Goal: Task Accomplishment & Management: Complete application form

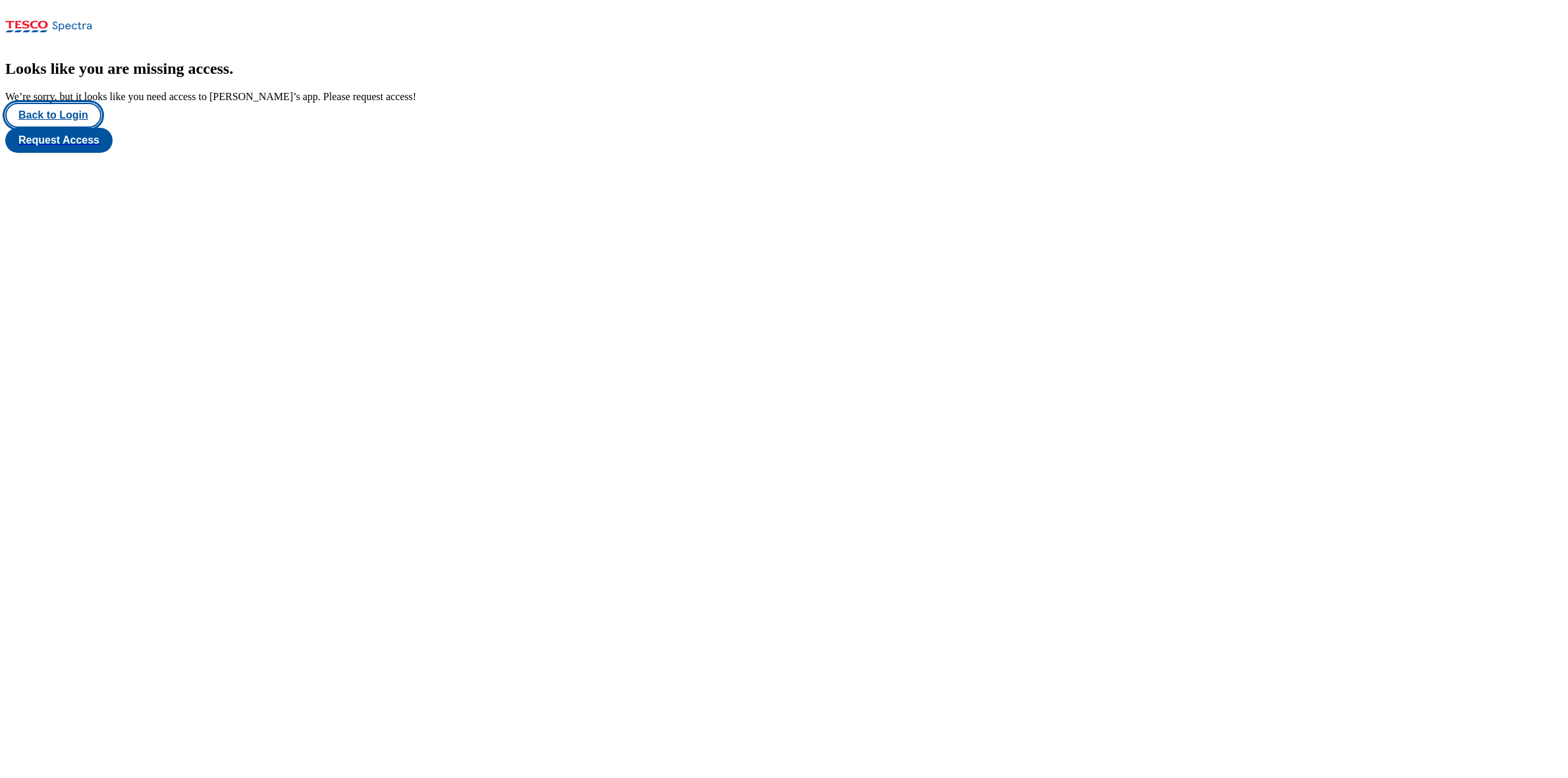
click at [63, 128] on button "Back to Login" at bounding box center [53, 115] width 96 height 25
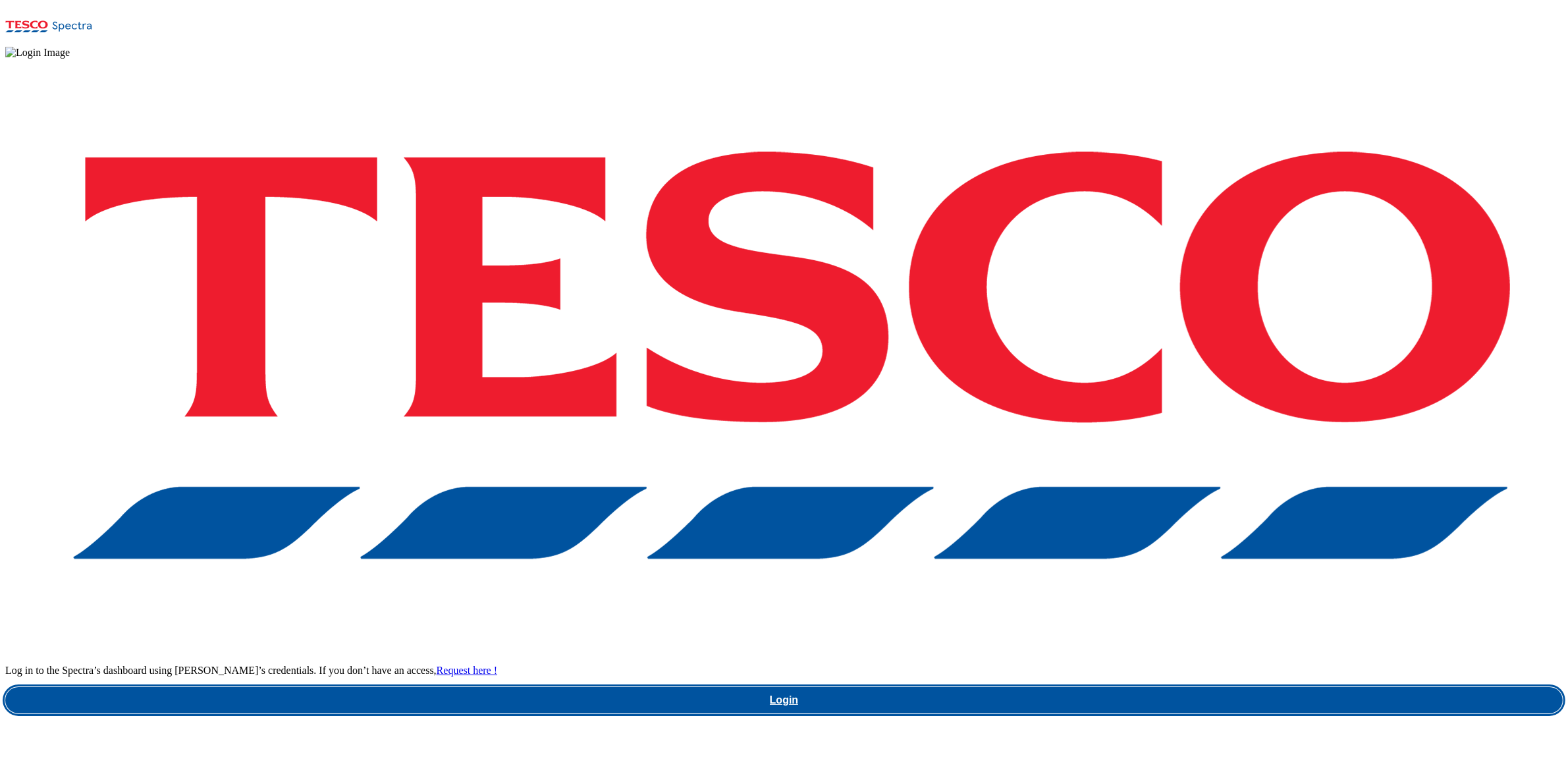
click at [1161, 687] on link "Login" at bounding box center [784, 700] width 1558 height 26
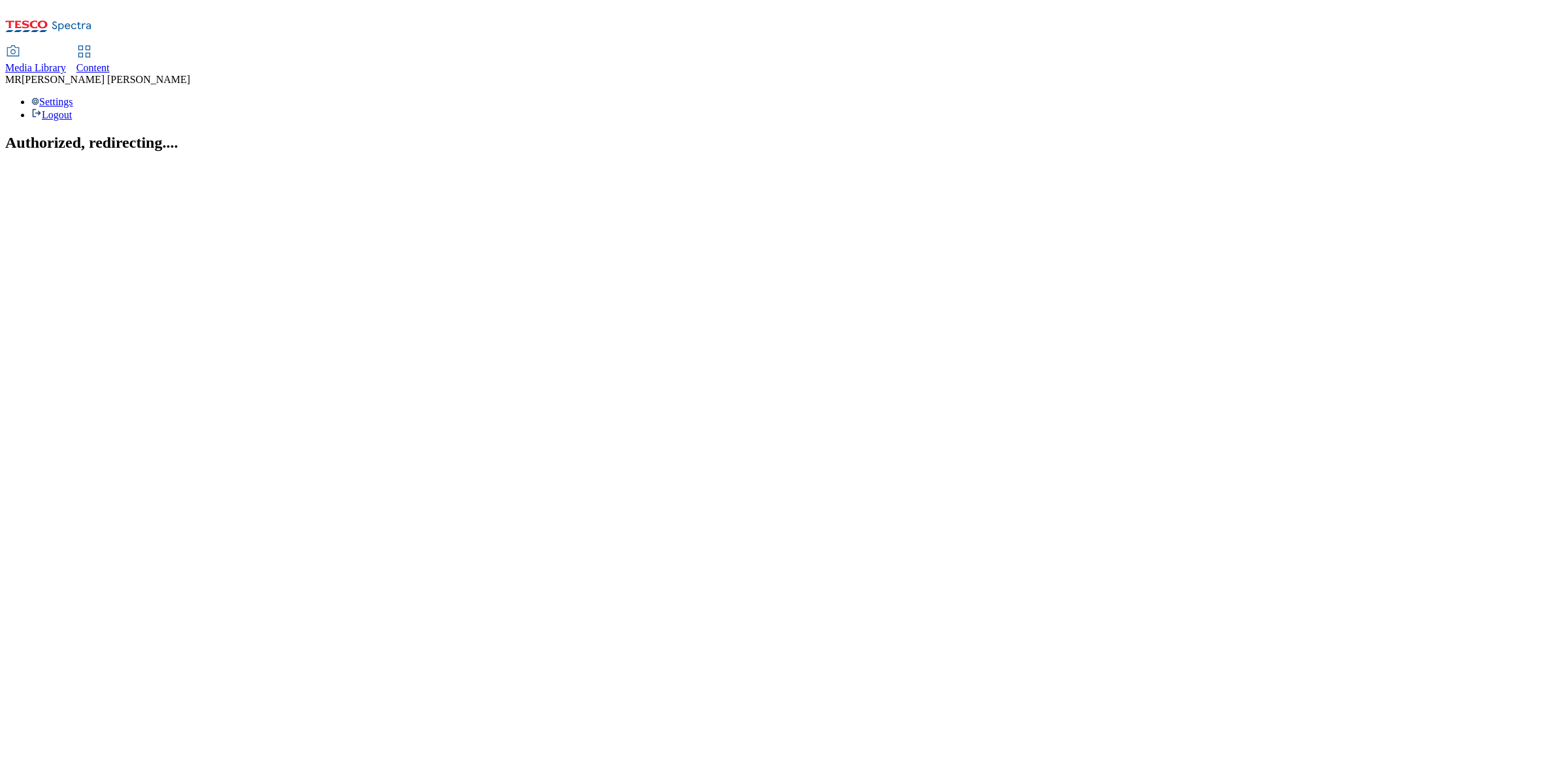
drag, startPoint x: 356, startPoint y: 19, endPoint x: 316, endPoint y: 24, distance: 40.3
click at [351, 46] on div "Media Library Content" at bounding box center [784, 60] width 1558 height 28
drag, startPoint x: 316, startPoint y: 24, endPoint x: 316, endPoint y: 2, distance: 22.0
click at [109, 62] on span "Content" at bounding box center [93, 67] width 34 height 11
select select "ghs-[GEOGRAPHIC_DATA]"
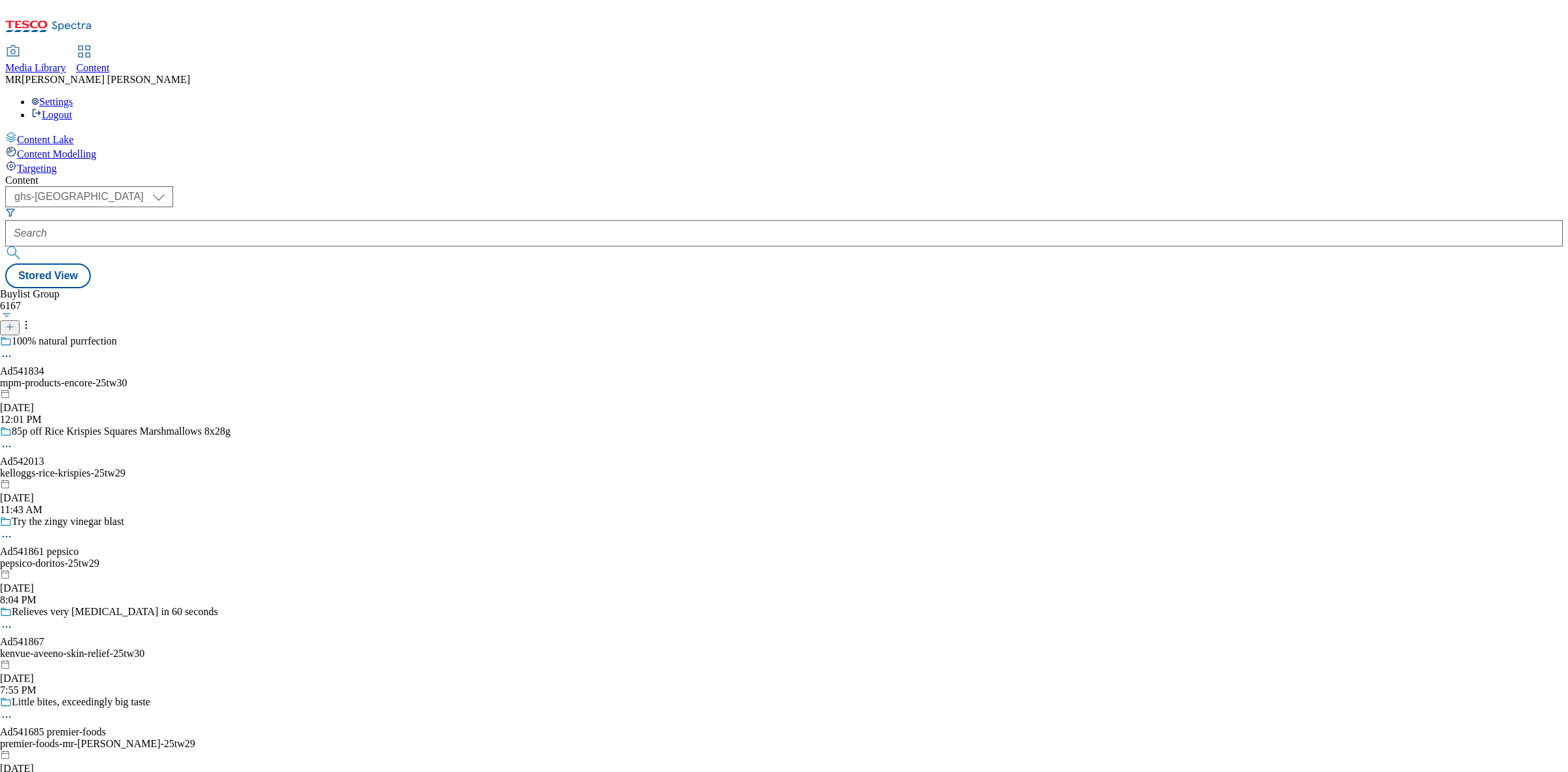
click at [14, 322] on icon at bounding box center [9, 327] width 9 height 9
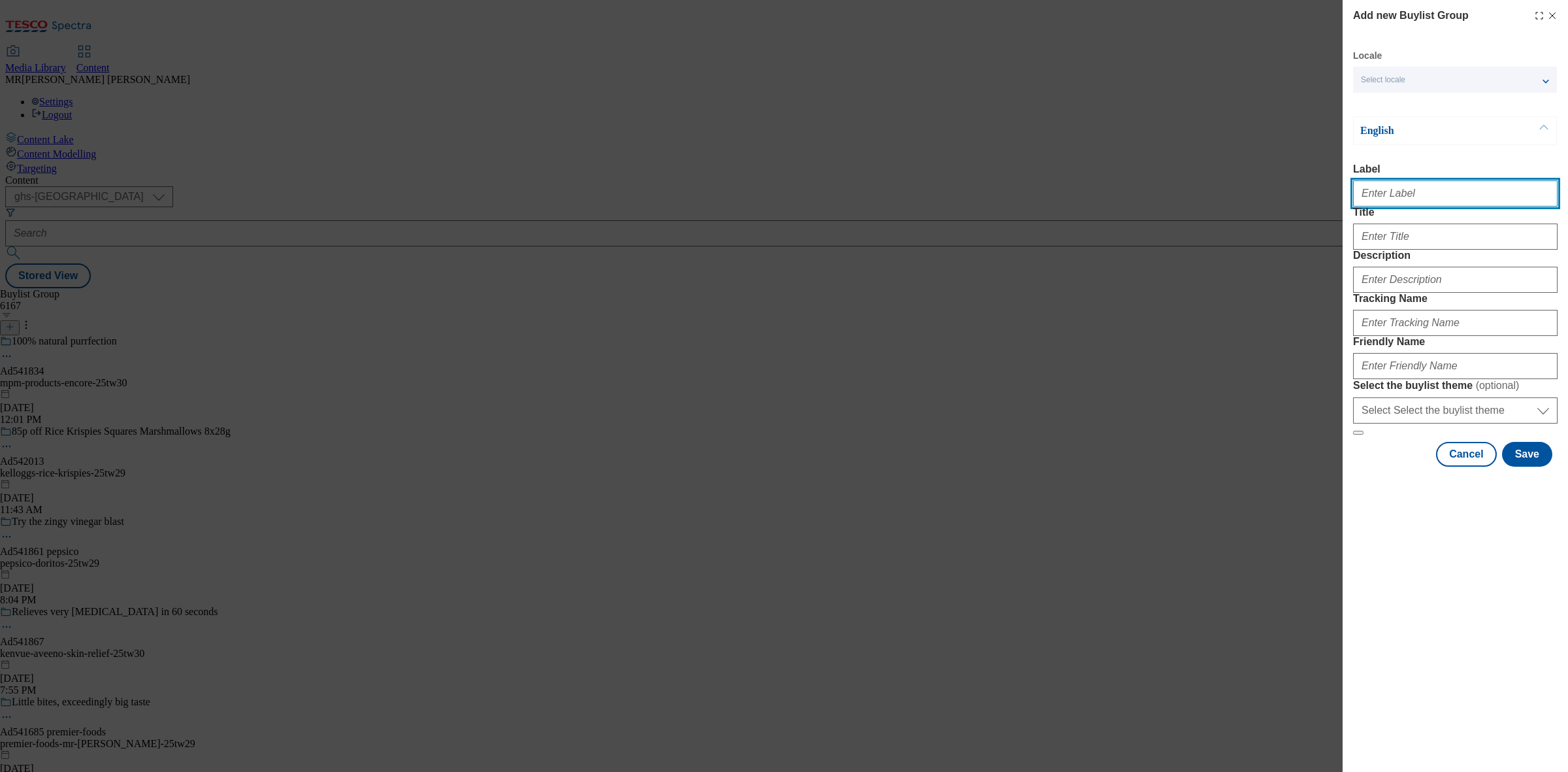
click at [1387, 206] on input "Label" at bounding box center [1455, 193] width 205 height 26
paste input "Ad541811"
type input "Ad541811"
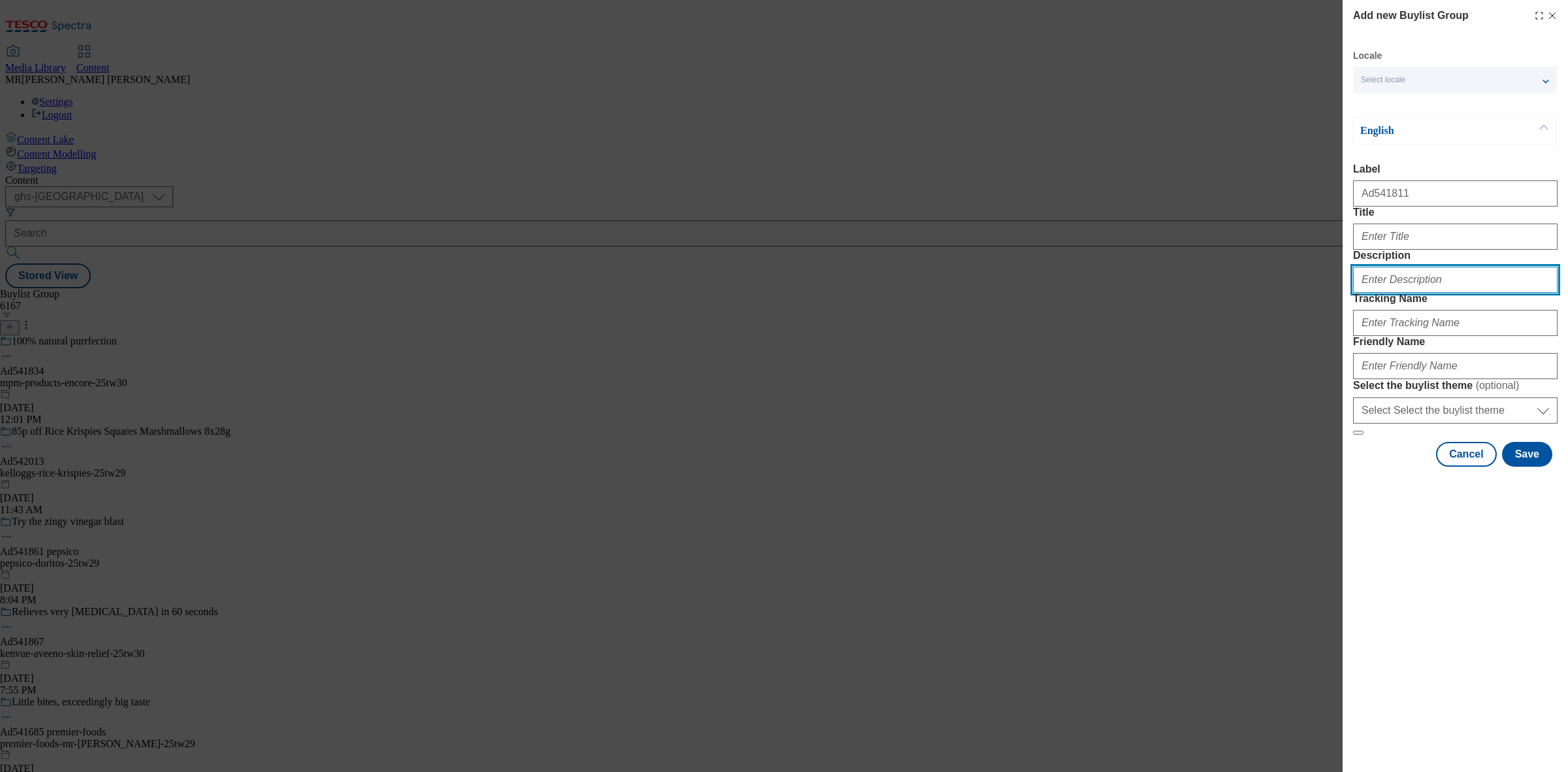
click at [1397, 293] on input "Description" at bounding box center [1455, 280] width 205 height 26
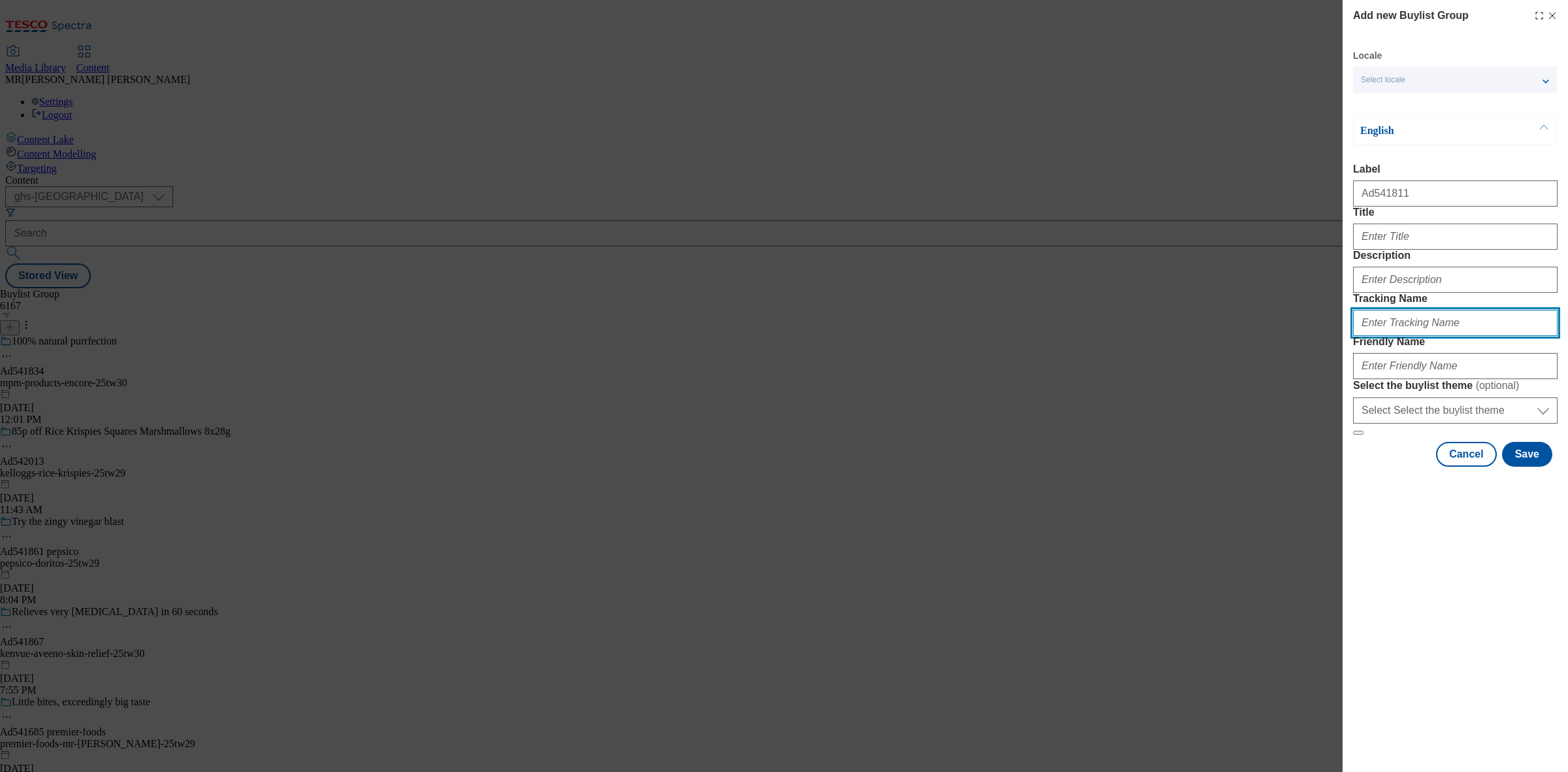
click at [1396, 336] on input "Tracking Name" at bounding box center [1455, 322] width 205 height 26
paste input "Ad541811"
drag, startPoint x: 1377, startPoint y: 399, endPoint x: 1384, endPoint y: 397, distance: 7.3
click at [1384, 336] on input "DH_Ad541811" at bounding box center [1455, 322] width 205 height 26
type input "DH_AD541811"
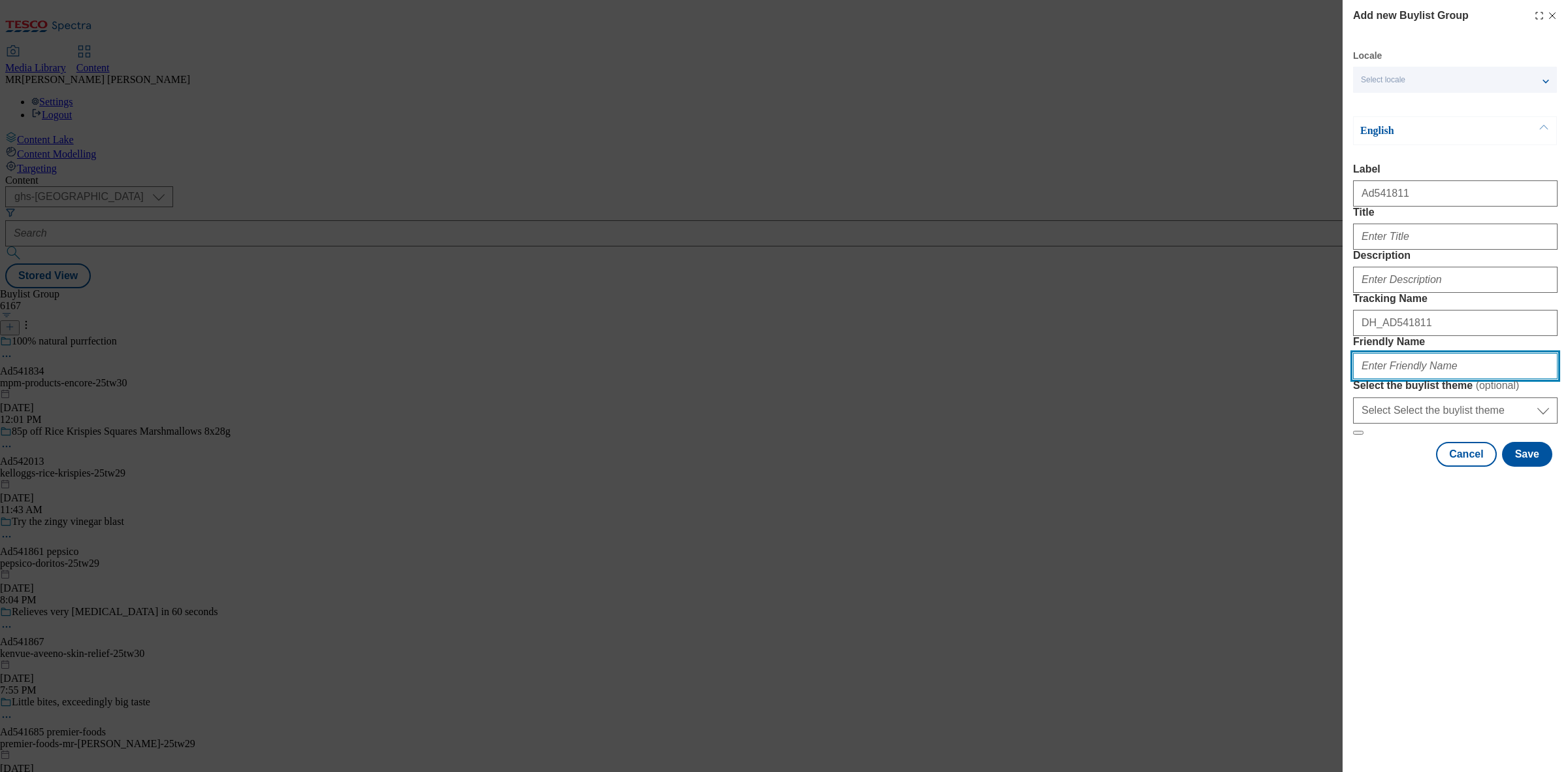
click at [1405, 379] on input "Friendly Name" at bounding box center [1455, 365] width 205 height 26
paste input "Brewdog"
drag, startPoint x: 1362, startPoint y: 461, endPoint x: 1342, endPoint y: 463, distance: 20.1
click at [1342, 463] on div "Add new Buylist Group Locale Select locale English Welsh English Label Ad541811…" at bounding box center [784, 386] width 1568 height 772
click at [1428, 379] on input "brewdog" at bounding box center [1455, 365] width 205 height 26
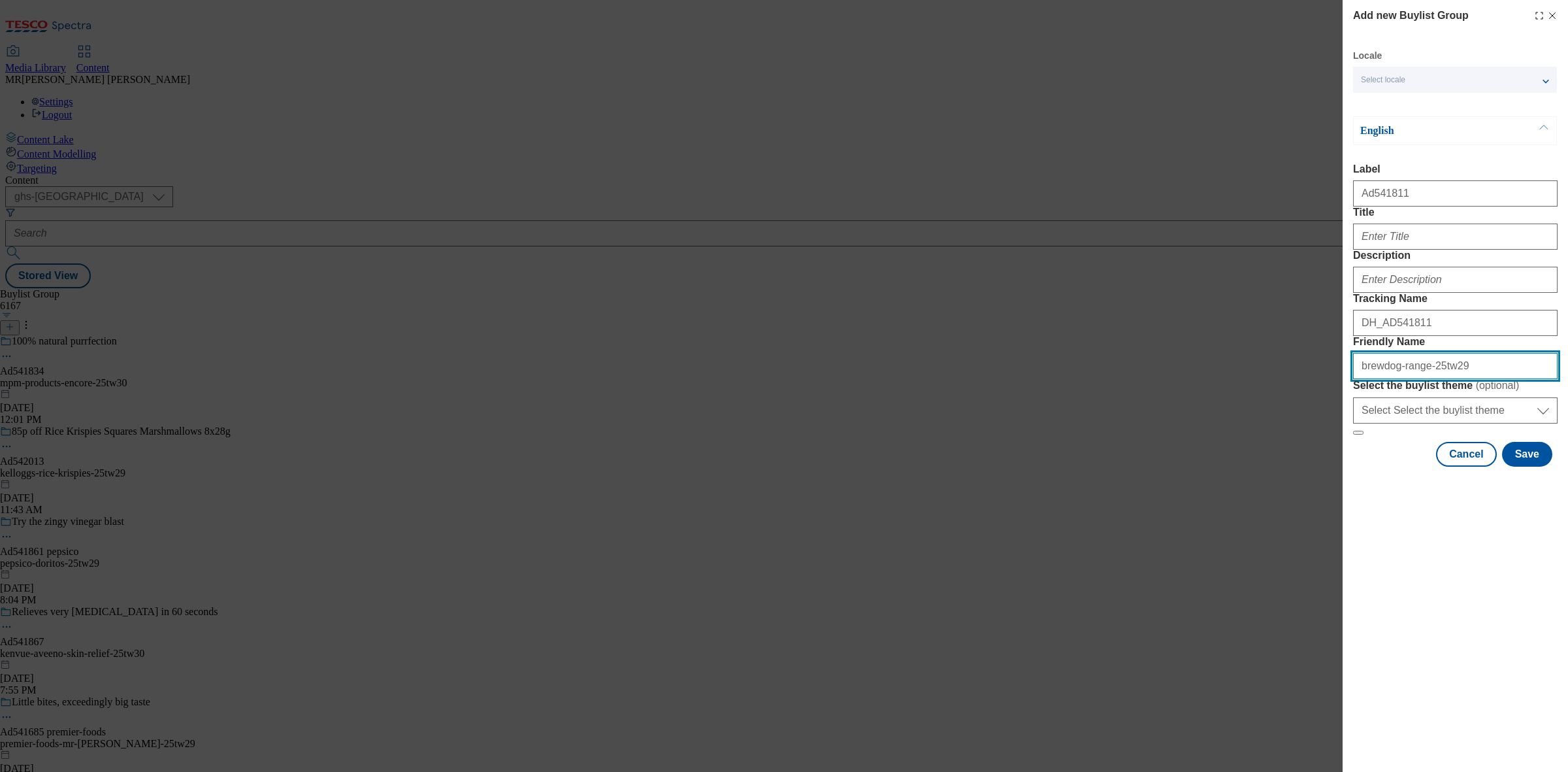
type input "brewdog-range-25tw29"
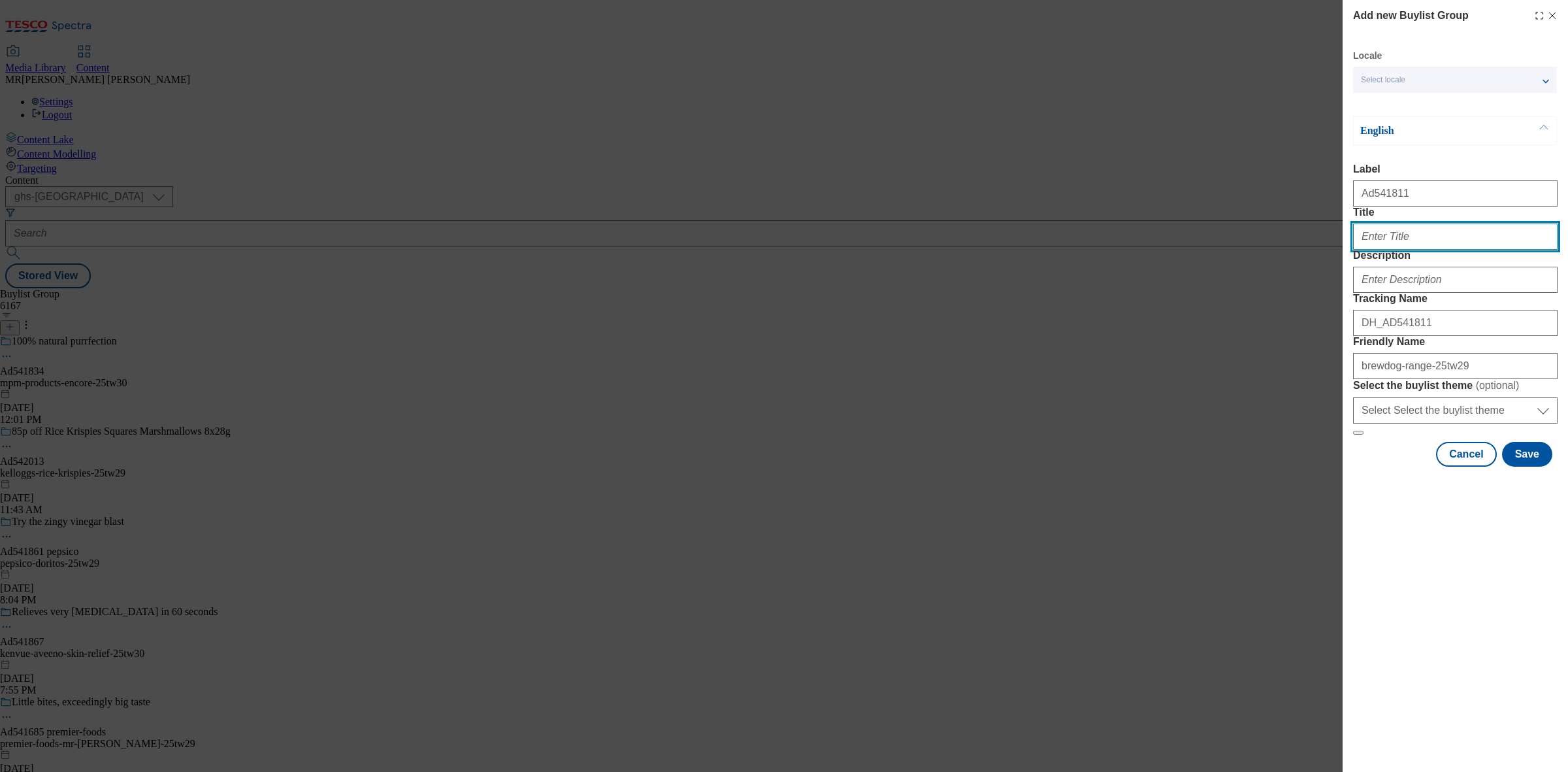
click at [1444, 250] on input "Title" at bounding box center [1455, 236] width 205 height 26
paste input "£5"
click at [1374, 250] on input "£5" at bounding box center [1455, 236] width 205 height 26
type input "£1 meal and pint with everypack"
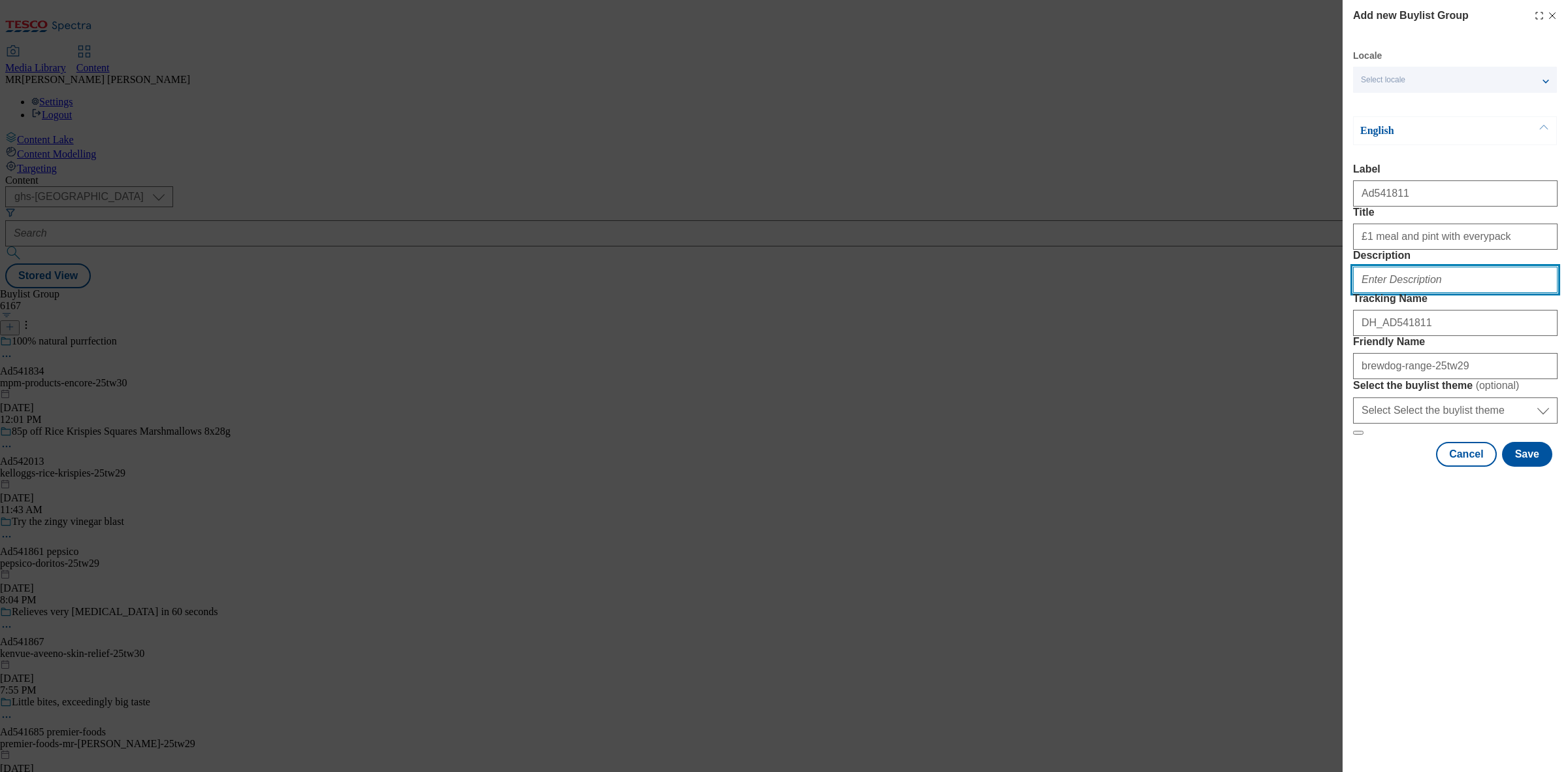
click at [1442, 293] on input "Description" at bounding box center [1455, 280] width 205 height 26
click at [1527, 466] on button "Save" at bounding box center [1528, 454] width 50 height 24
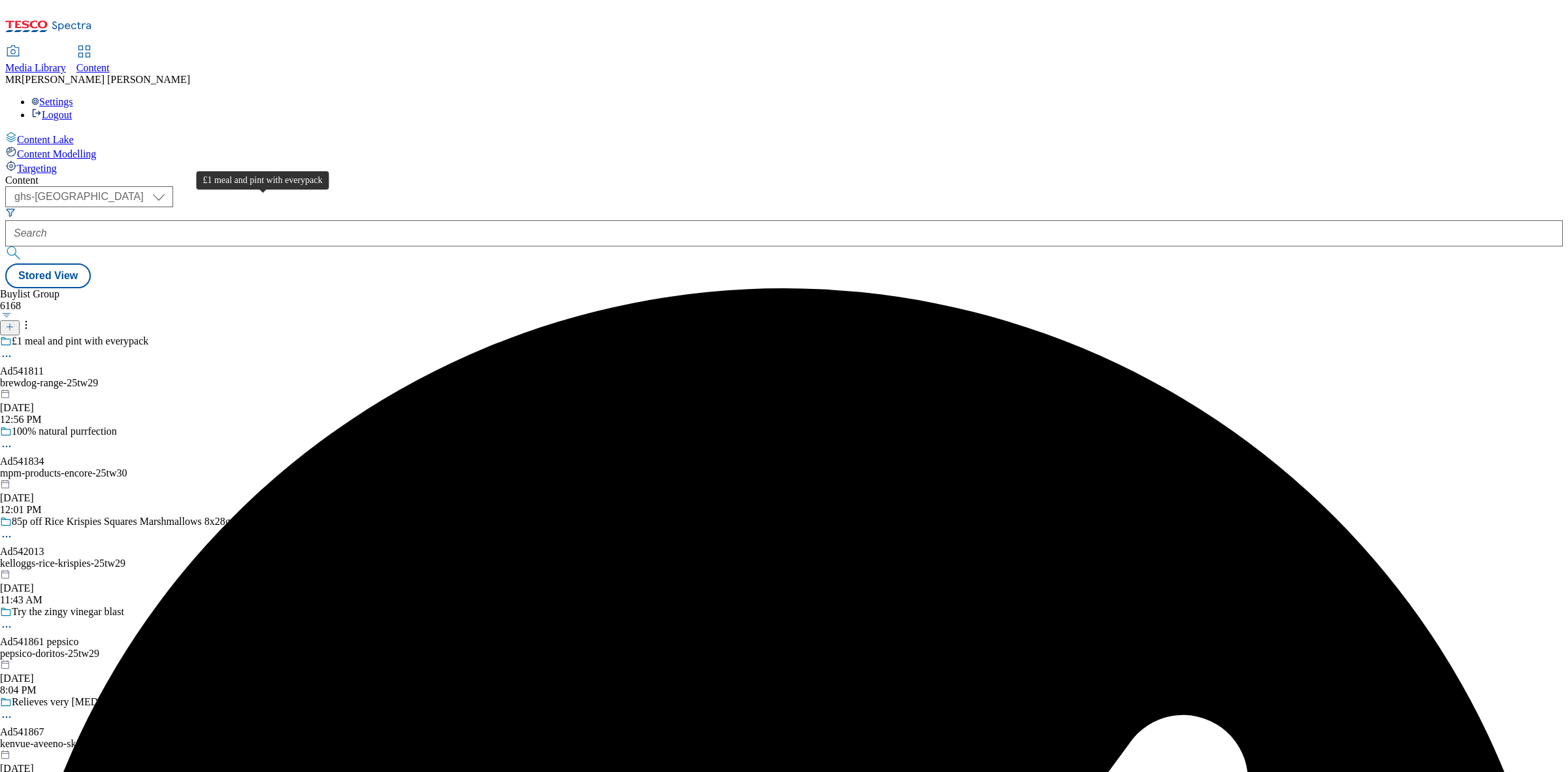
click at [148, 335] on span "£1 meal and pint with everypack" at bounding box center [80, 342] width 136 height 14
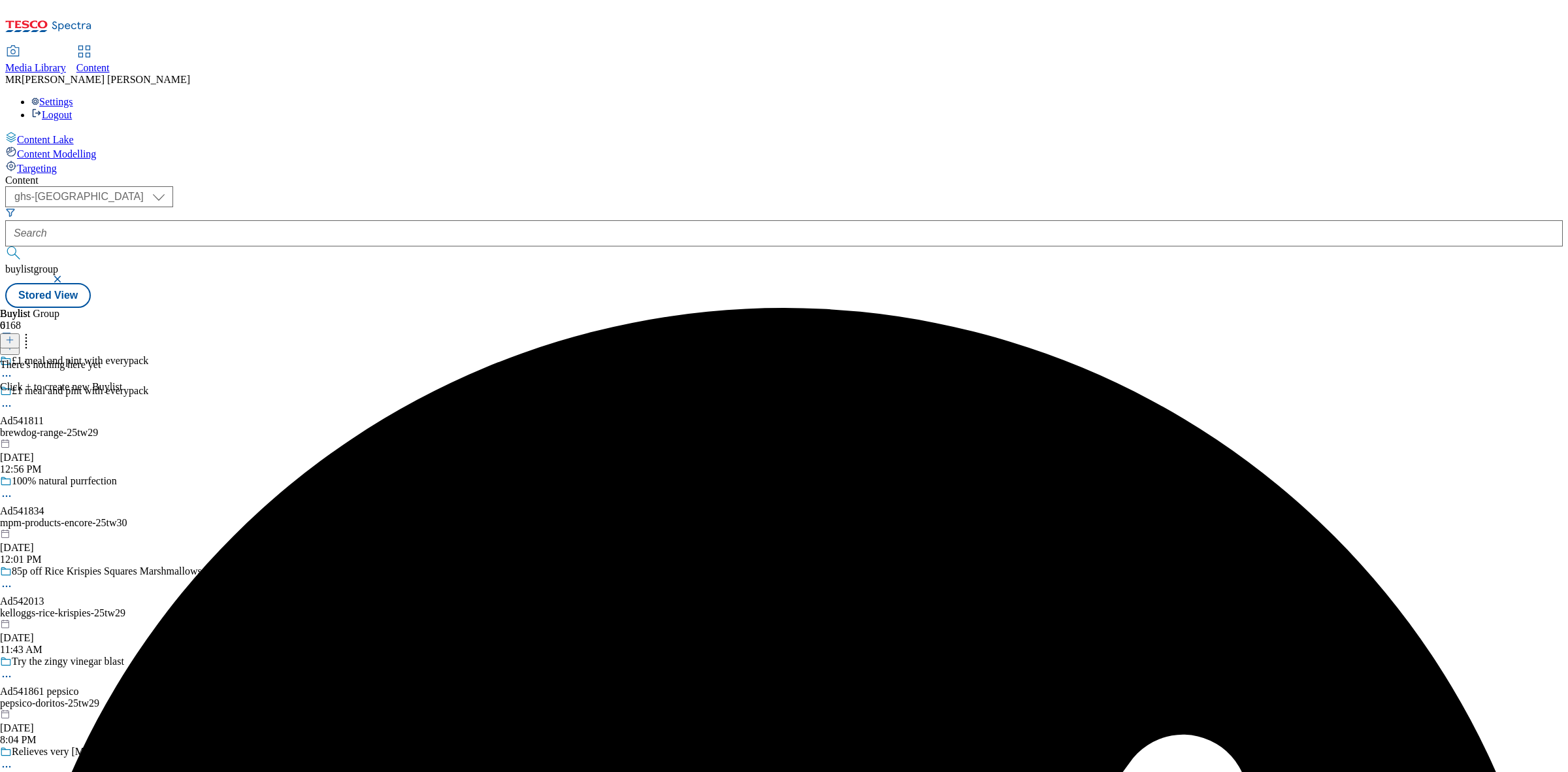
click at [14, 335] on icon at bounding box center [9, 339] width 9 height 9
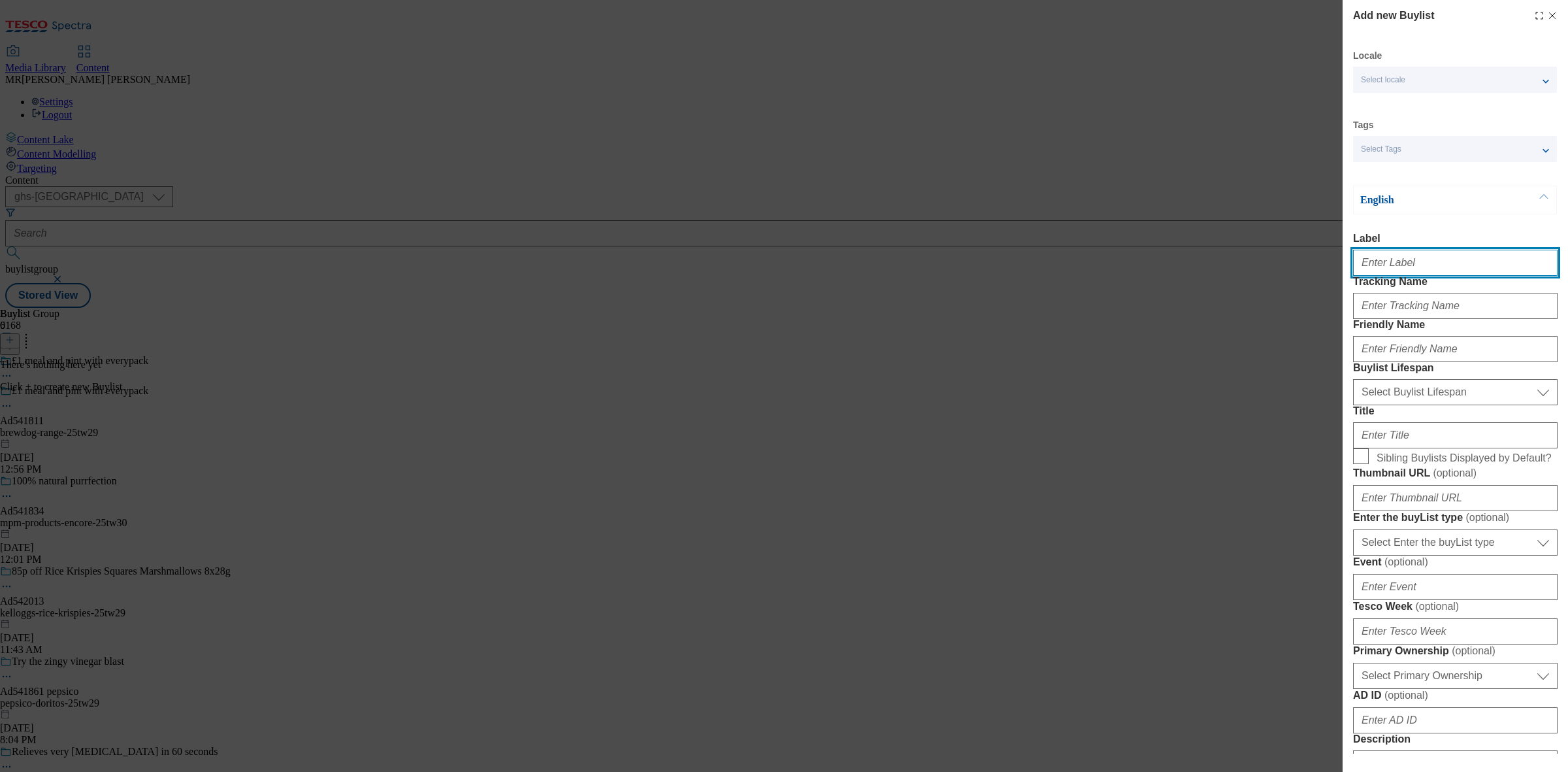
click at [1397, 276] on input "Label" at bounding box center [1455, 263] width 205 height 26
paste input "Ad541811"
type input "Ad541811"
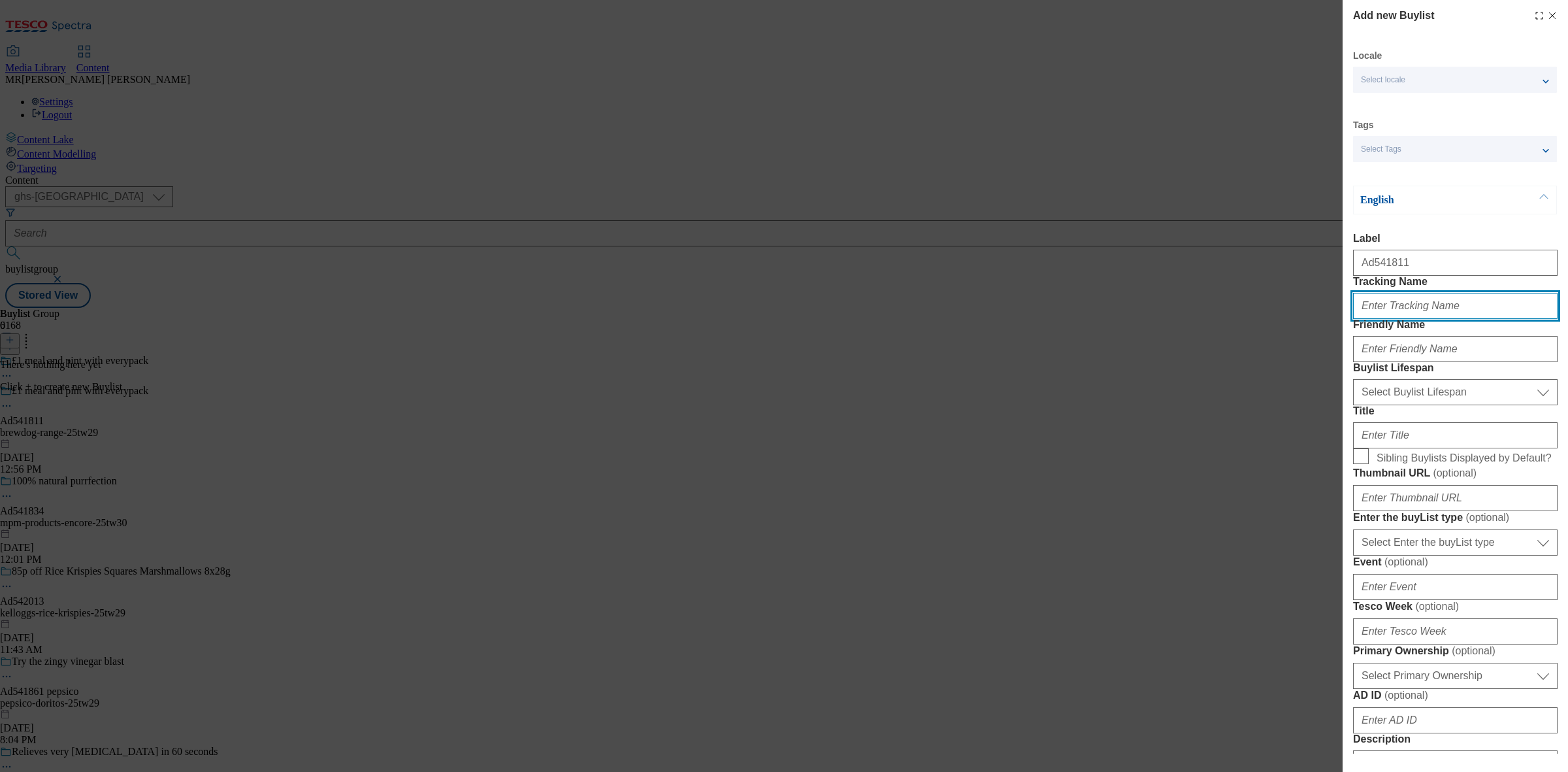
click at [1402, 319] on input "Tracking Name" at bounding box center [1455, 306] width 205 height 26
paste input "Ad541811"
drag, startPoint x: 1379, startPoint y: 338, endPoint x: 1385, endPoint y: 338, distance: 6.0
click at [1385, 319] on input "DH_Ad541811" at bounding box center [1455, 306] width 205 height 26
type input "DH_AD541811"
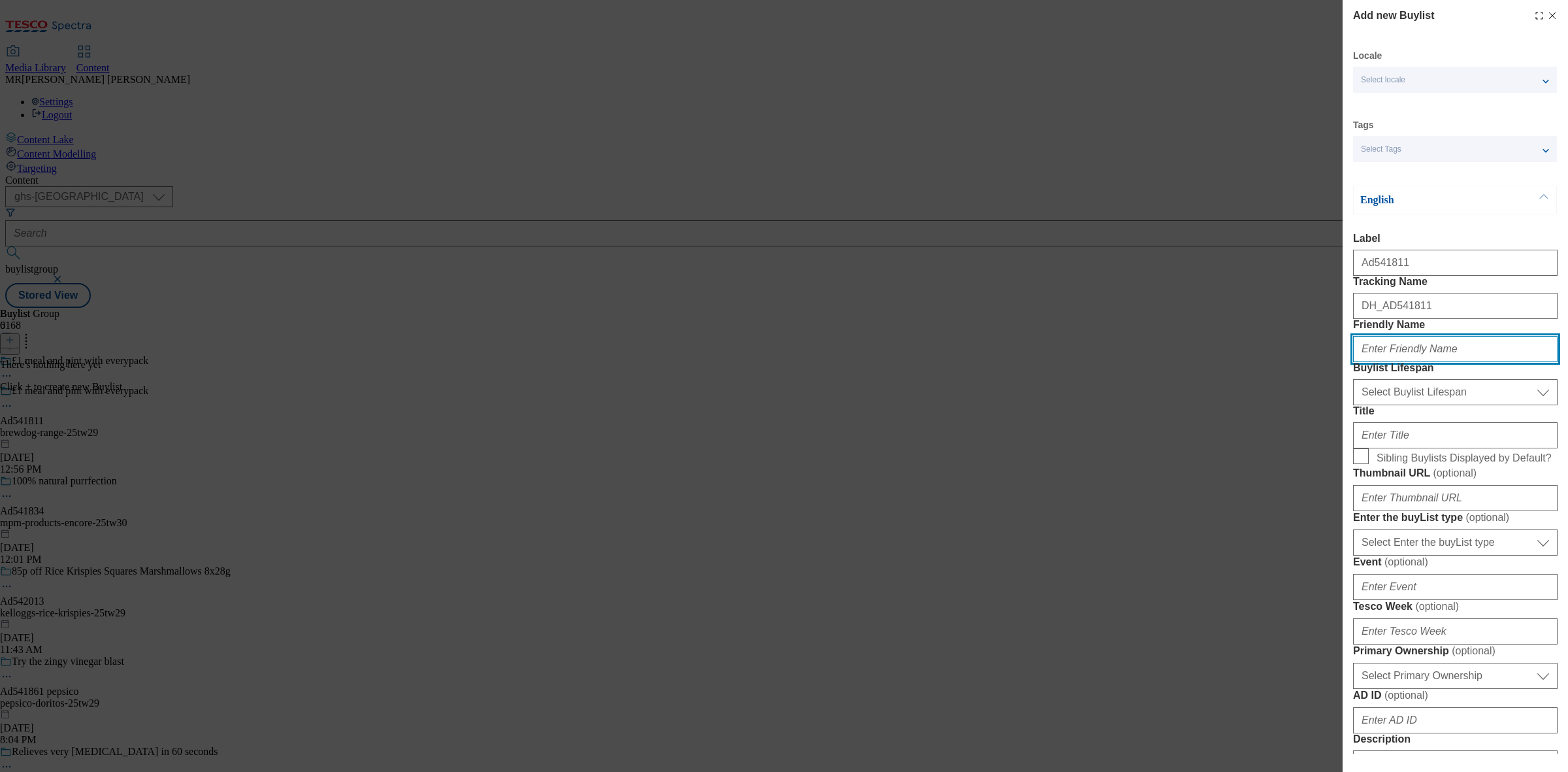
click at [1411, 362] on input "Friendly Name" at bounding box center [1455, 349] width 205 height 26
paste input "brewdog-range-25tw29"
drag, startPoint x: 1391, startPoint y: 400, endPoint x: 1479, endPoint y: 407, distance: 88.3
click at [1479, 362] on input "brewdog-range-25tw29" at bounding box center [1455, 349] width 205 height 26
type input "brewdog"
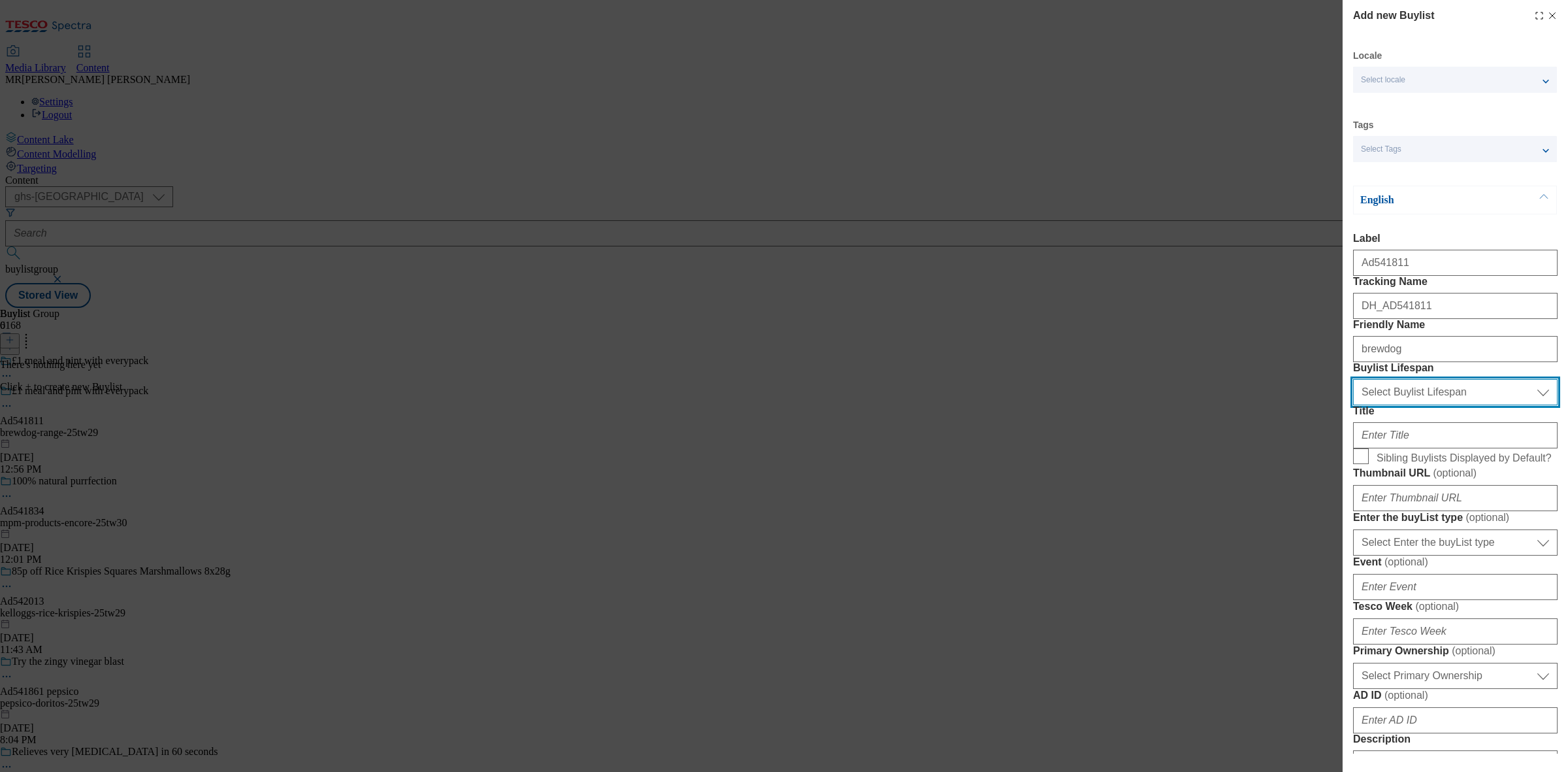
click at [1402, 405] on select "Select Buylist Lifespan evergreen seasonal tactical" at bounding box center [1455, 391] width 205 height 26
select select "tactical"
click at [1353, 405] on select "Select Buylist Lifespan evergreen seasonal tactical" at bounding box center [1455, 391] width 205 height 26
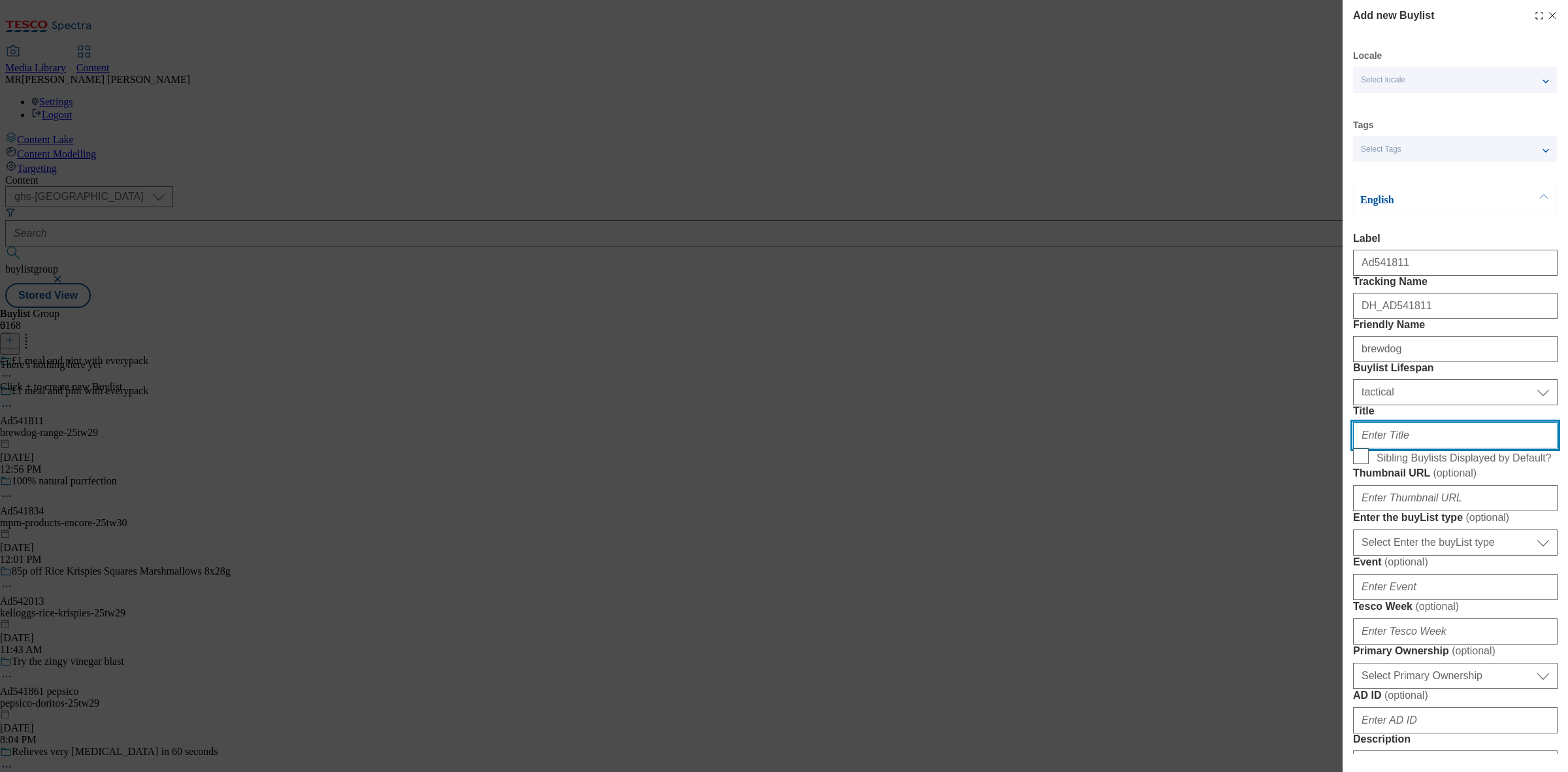
click at [1394, 448] on input "Title" at bounding box center [1455, 434] width 205 height 26
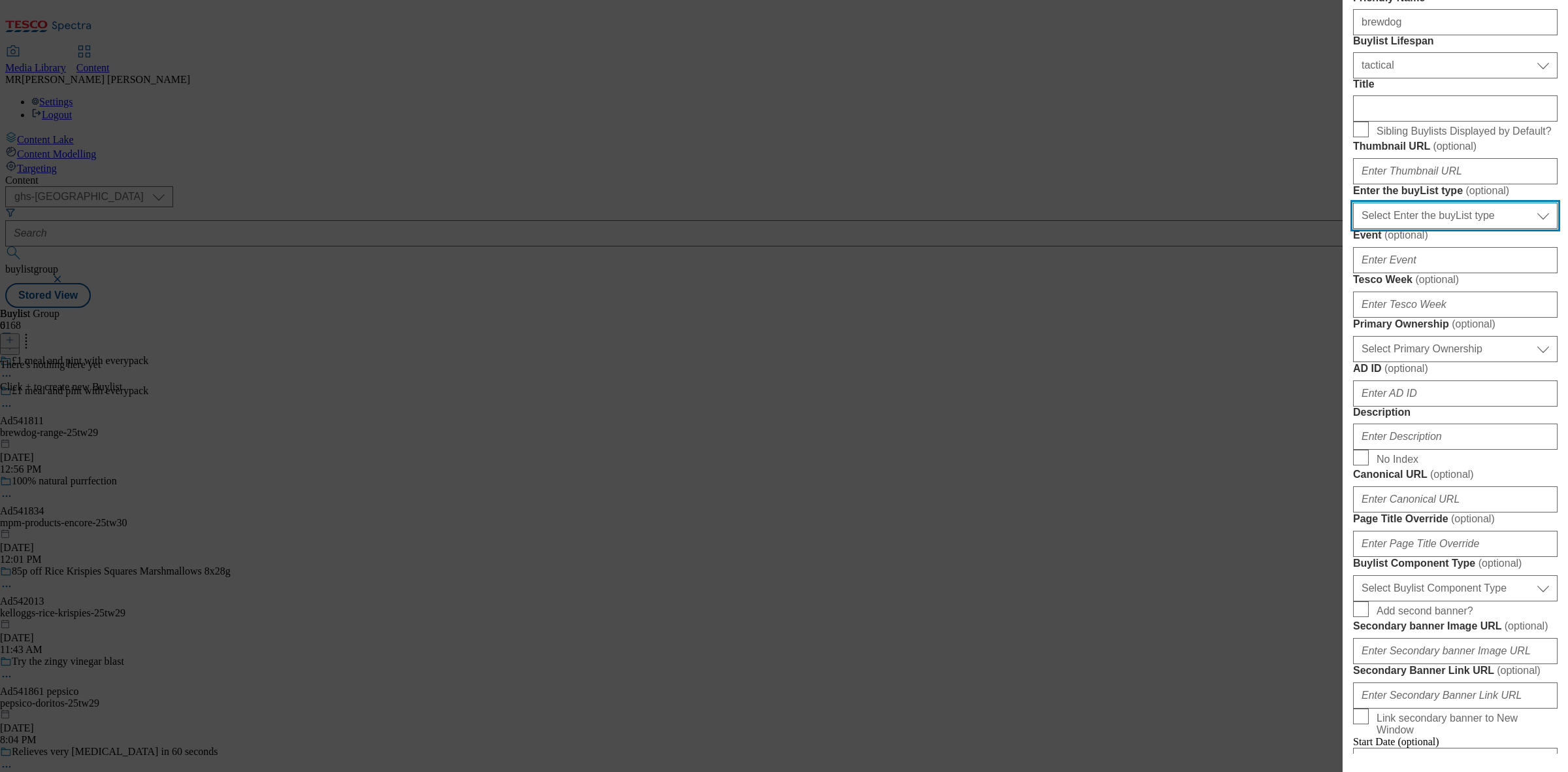
click at [1400, 229] on select "Select Enter the buyList type event supplier funded long term >4 weeks supplier…" at bounding box center [1455, 216] width 205 height 26
select select "supplier funded short term 1-3 weeks"
click at [1353, 229] on select "Select Enter the buyList type event supplier funded long term >4 weeks supplier…" at bounding box center [1455, 216] width 205 height 26
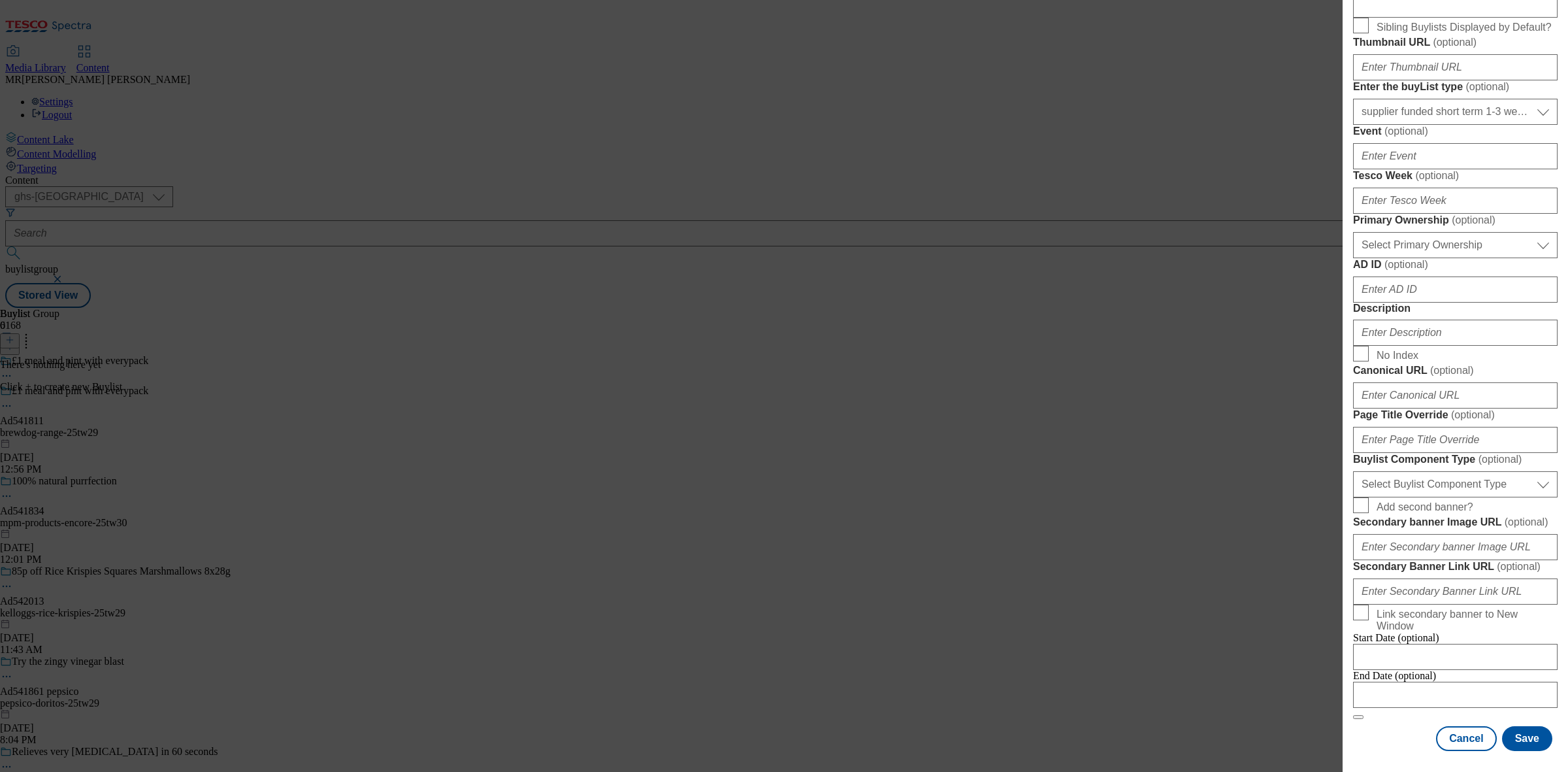
click at [1390, 334] on form "Label Ad541811 Tracking Name DH_AD541811 Friendly Name brewdog Buylist Lifespan…" at bounding box center [1455, 261] width 205 height 918
click at [1403, 258] on select "Select Primary Ownership [PERSON_NAME]" at bounding box center [1455, 245] width 205 height 26
select select "dunnhumby"
click at [1353, 258] on select "Select Primary Ownership [PERSON_NAME]" at bounding box center [1455, 245] width 205 height 26
click at [1403, 302] on input "AD ID ( optional )" at bounding box center [1455, 289] width 205 height 26
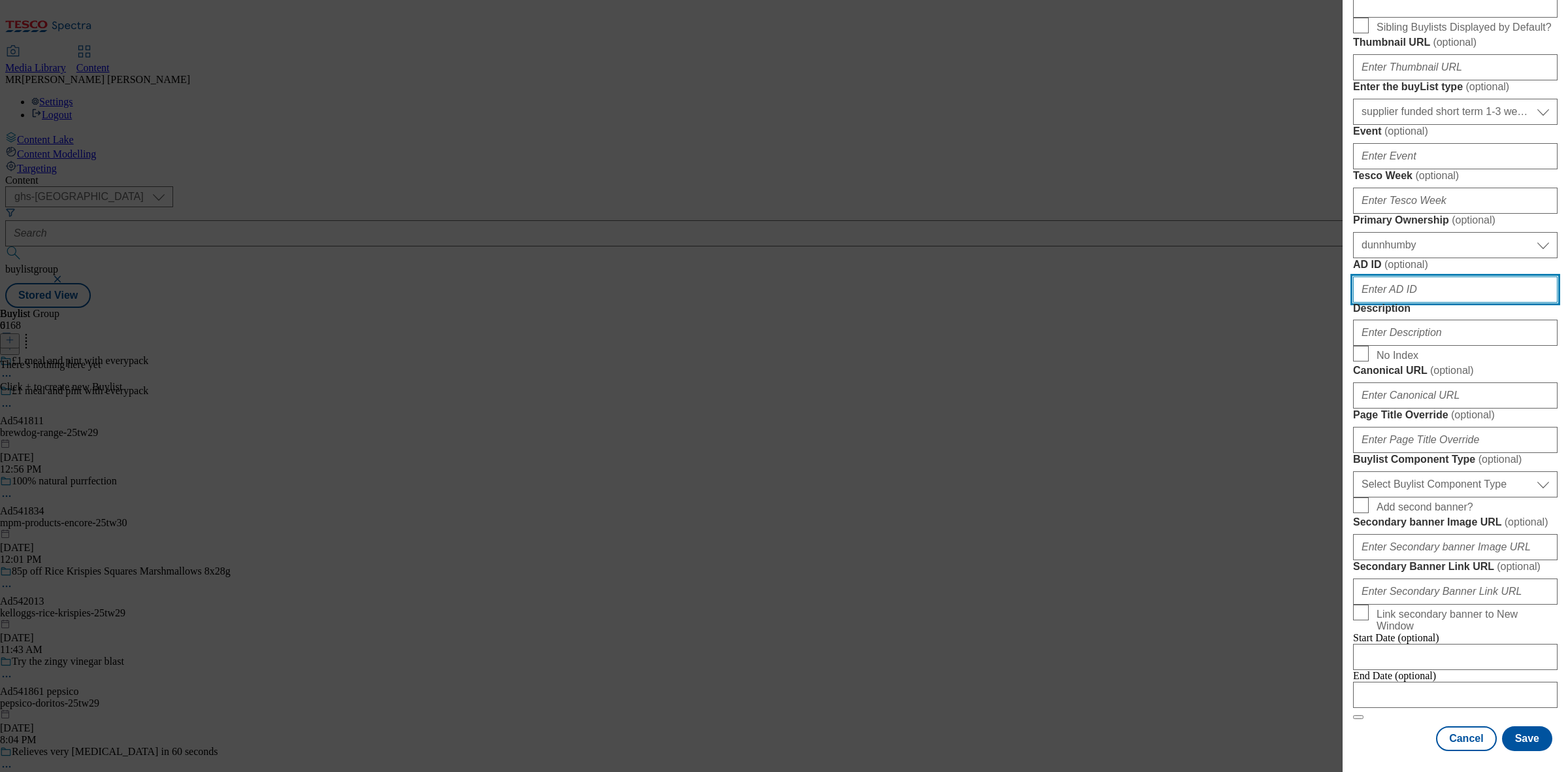
paste input "541811"
type input "541811"
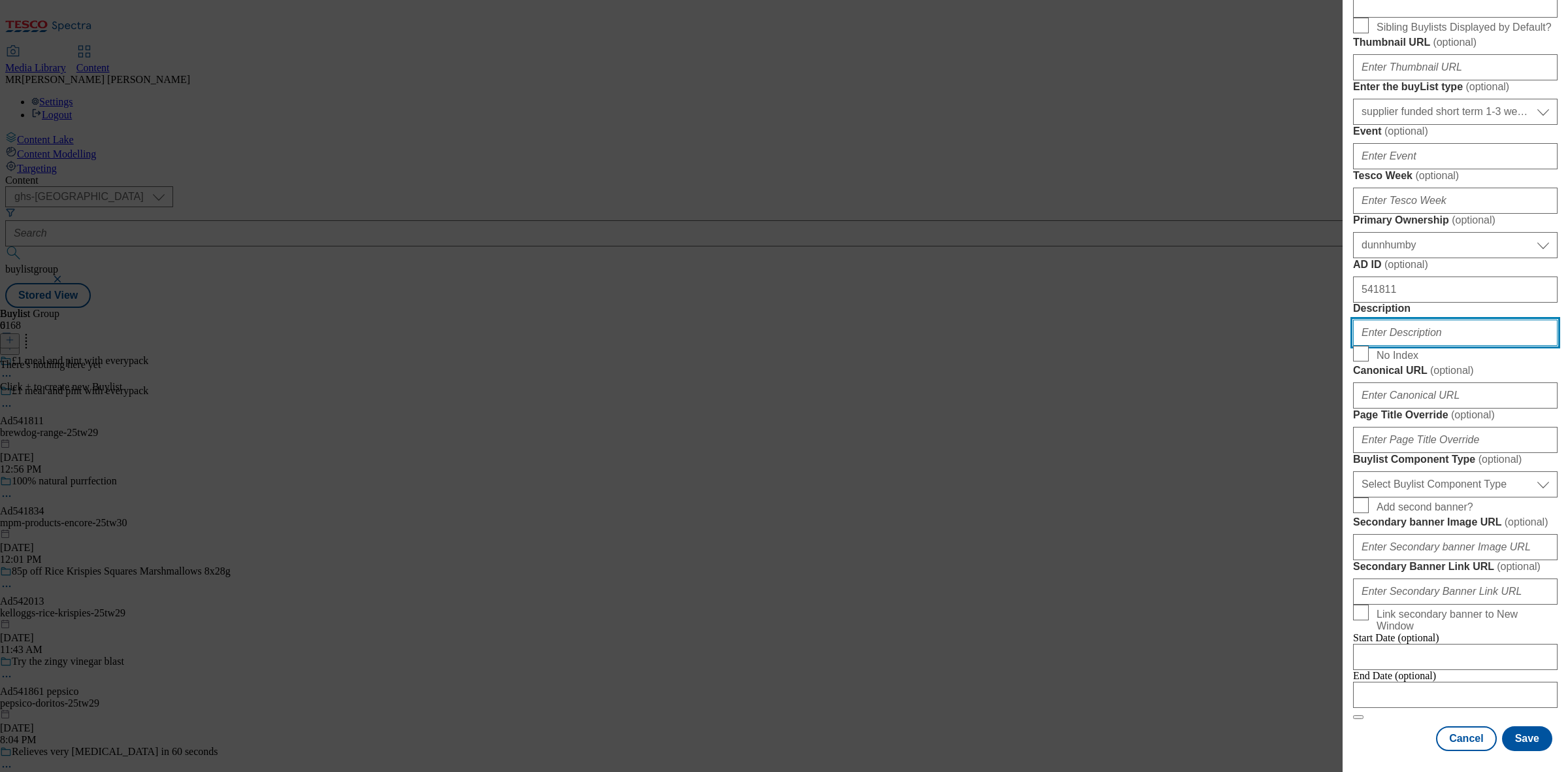
click at [1413, 346] on input "Description" at bounding box center [1455, 333] width 205 height 26
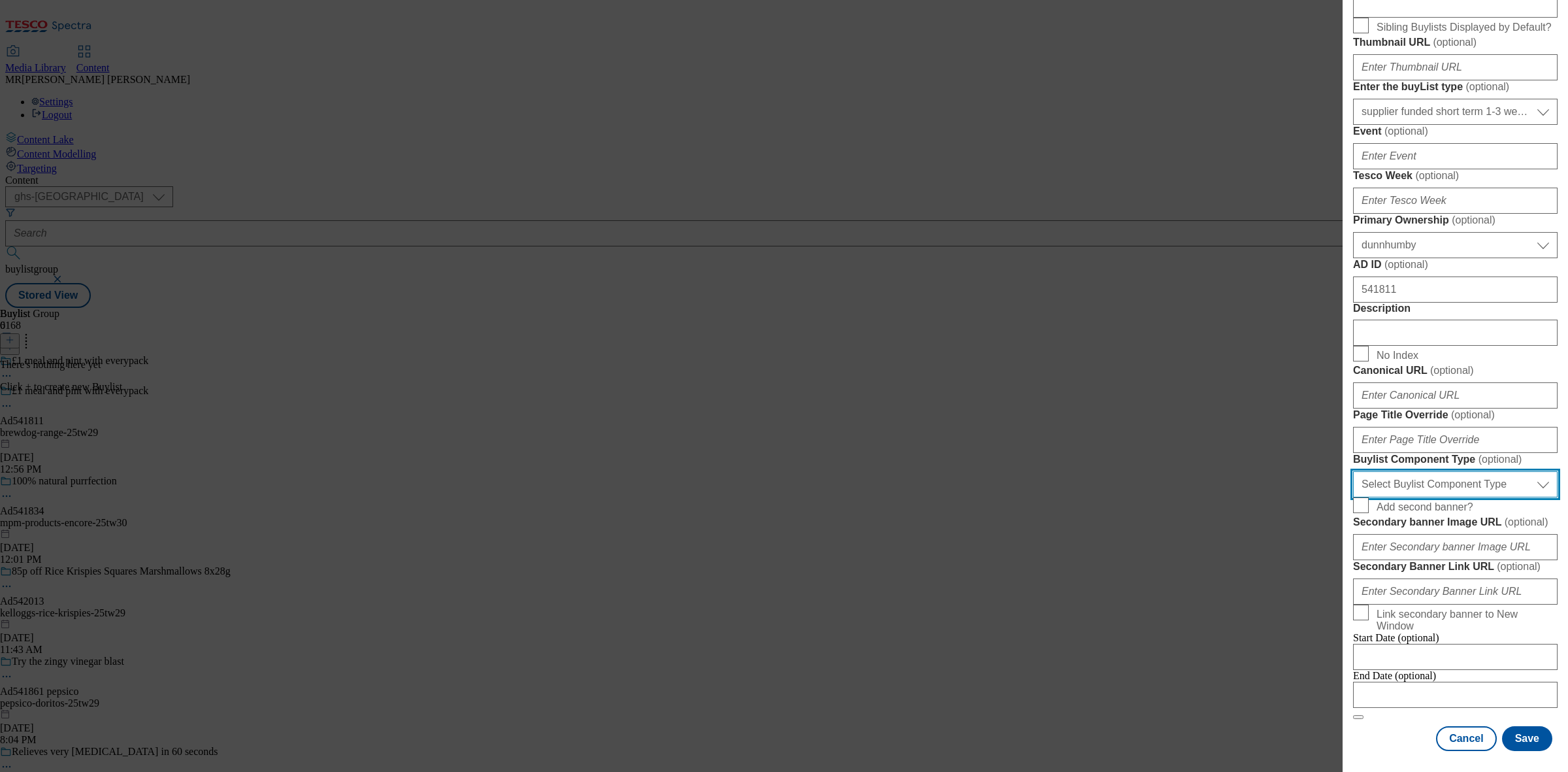
click at [1411, 498] on select "Select Buylist Component Type Banner Competition Header Meal" at bounding box center [1455, 484] width 205 height 26
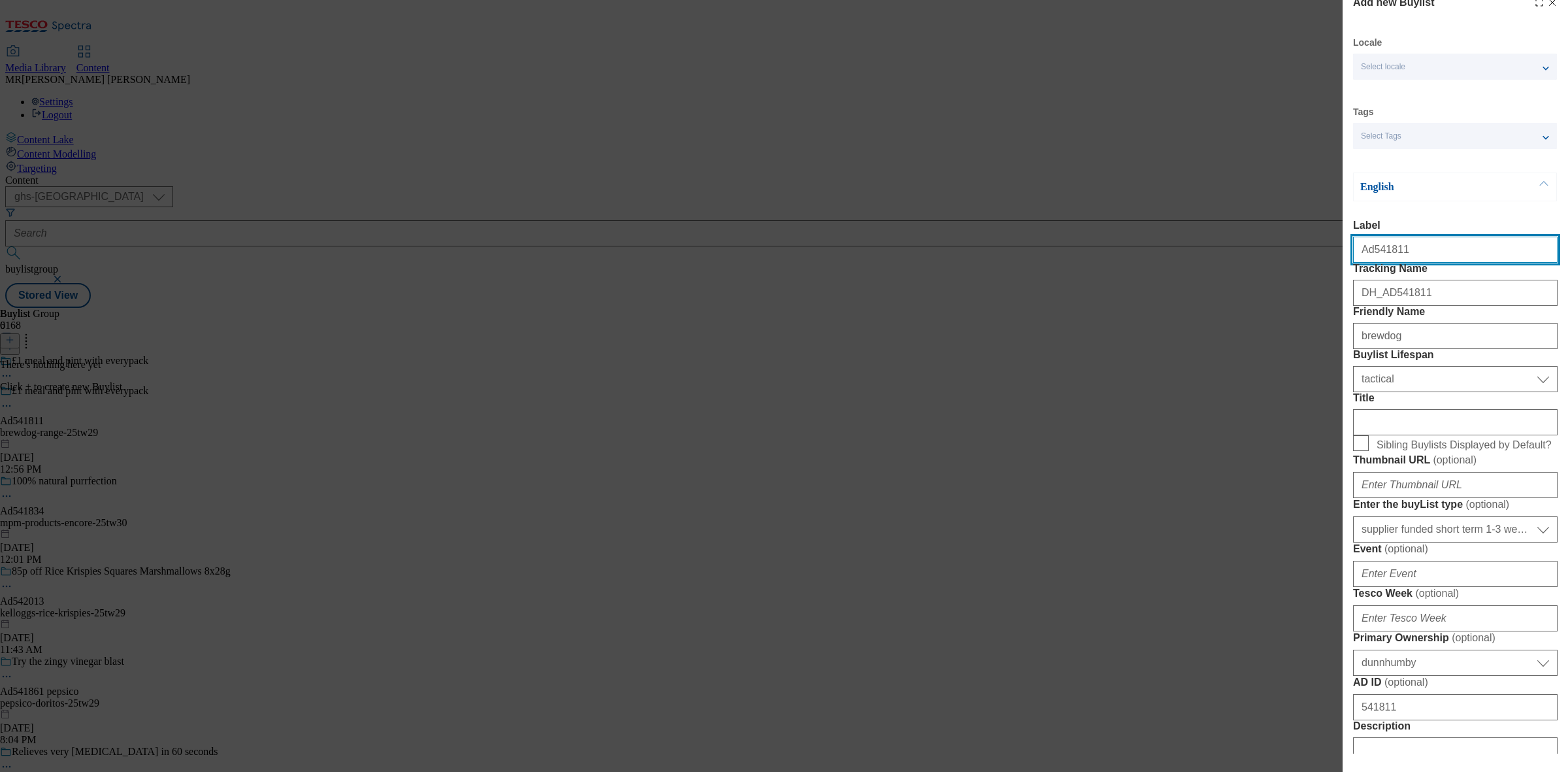
select select "Banner"
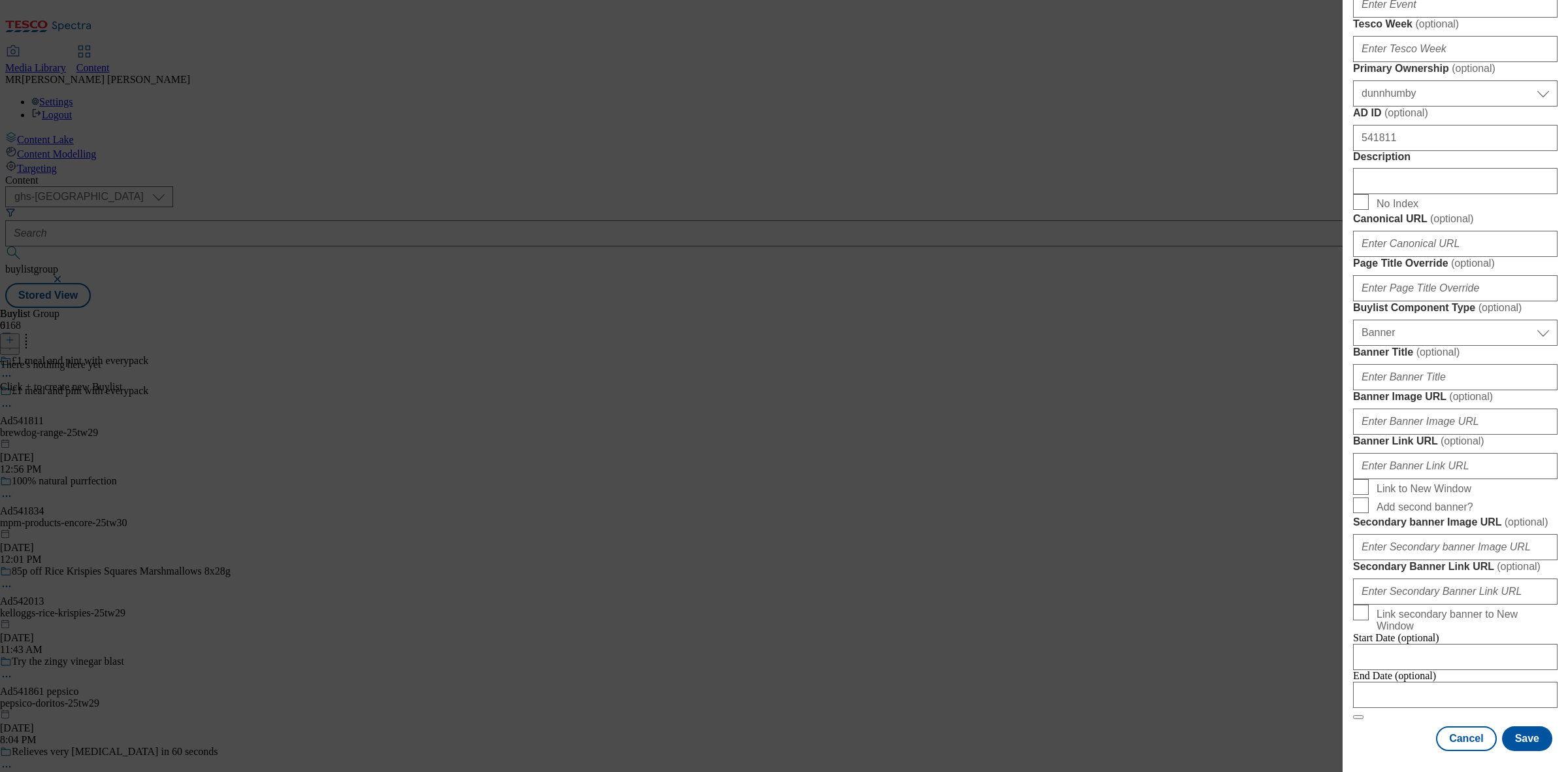
scroll to position [1152, 0]
click at [1428, 682] on input "Modal" at bounding box center [1455, 695] width 205 height 26
select select "2025"
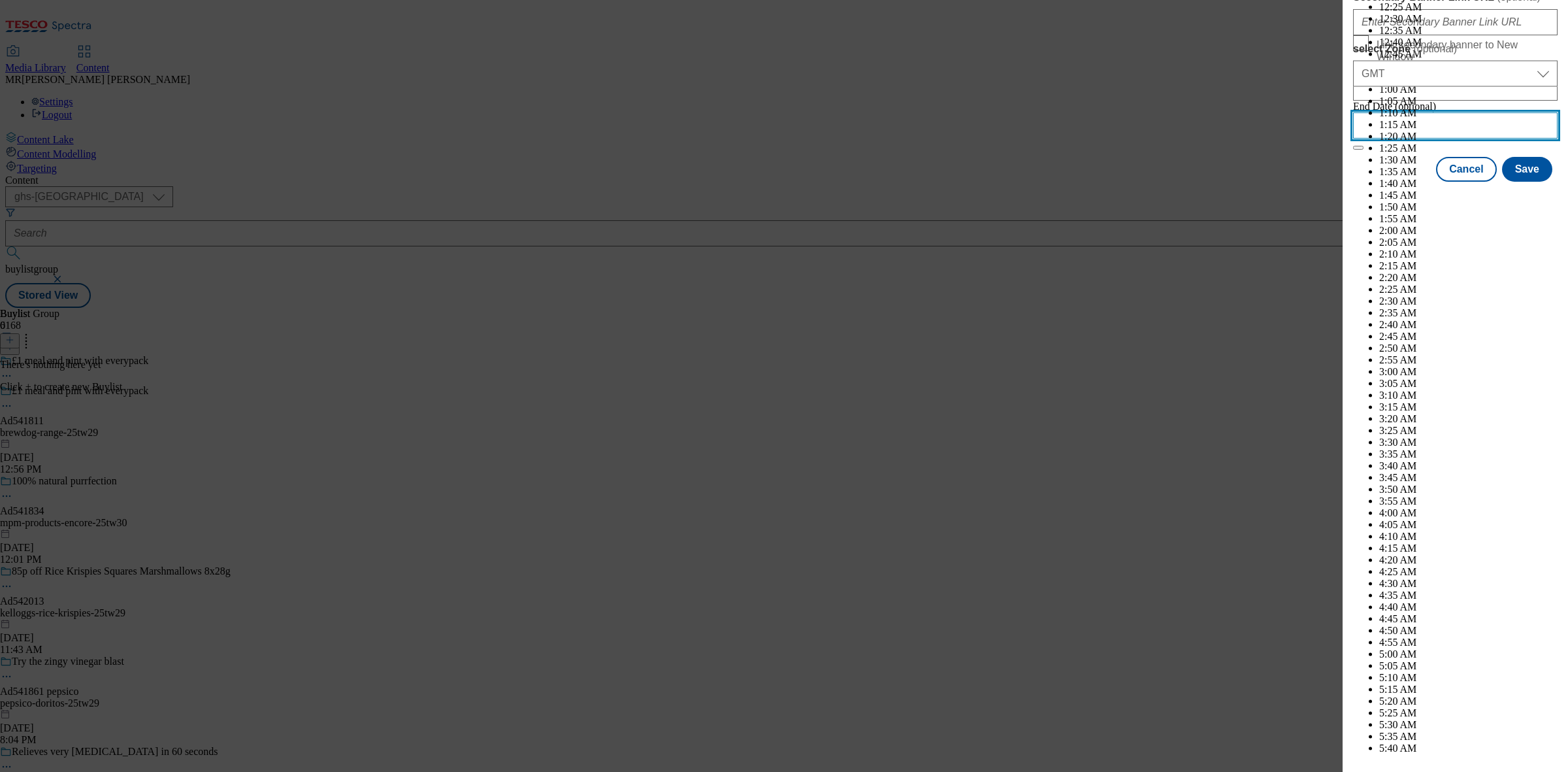
scroll to position [3761, 0]
select select "December"
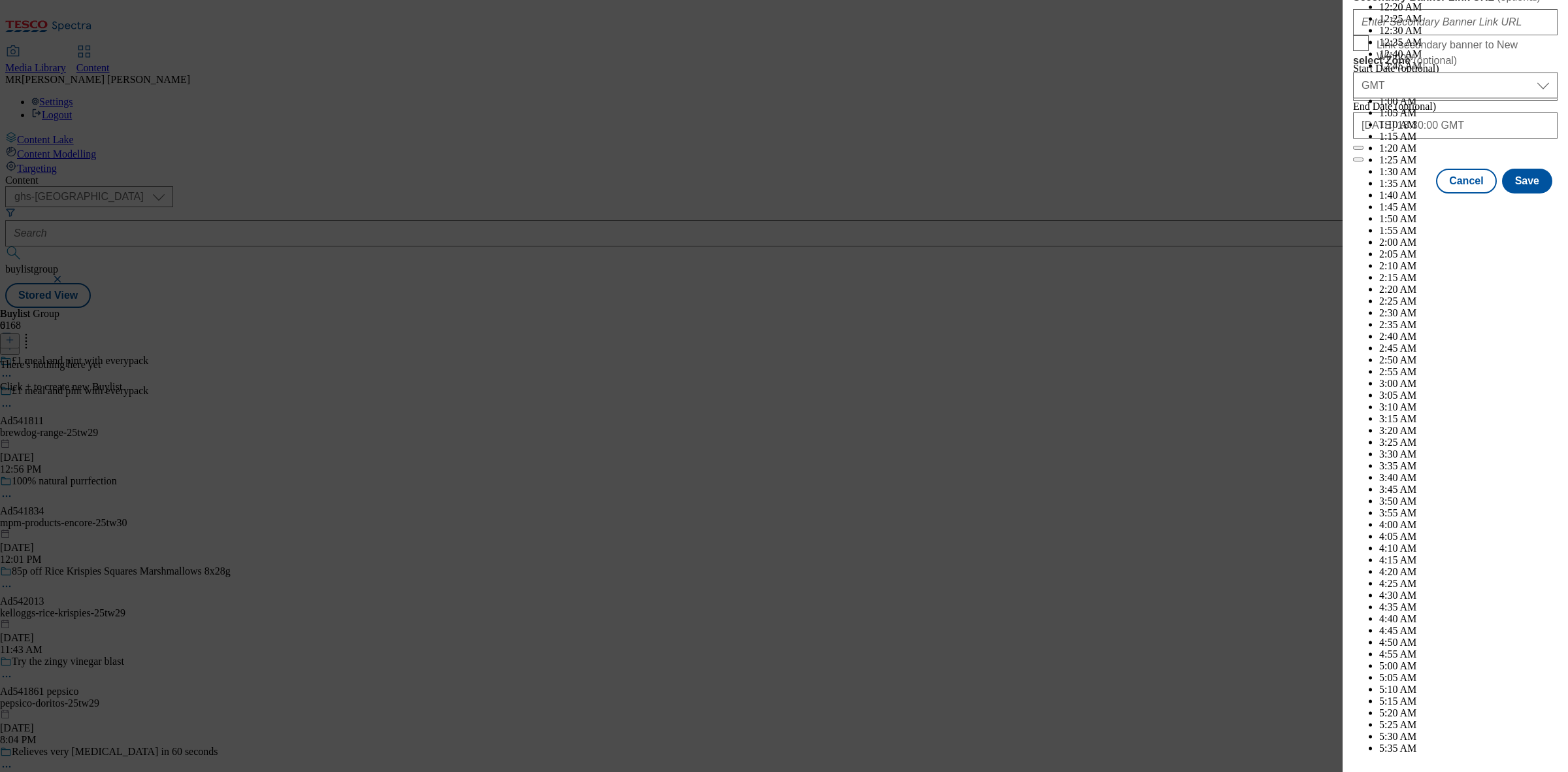
drag, startPoint x: 1452, startPoint y: 524, endPoint x: 1477, endPoint y: 574, distance: 55.9
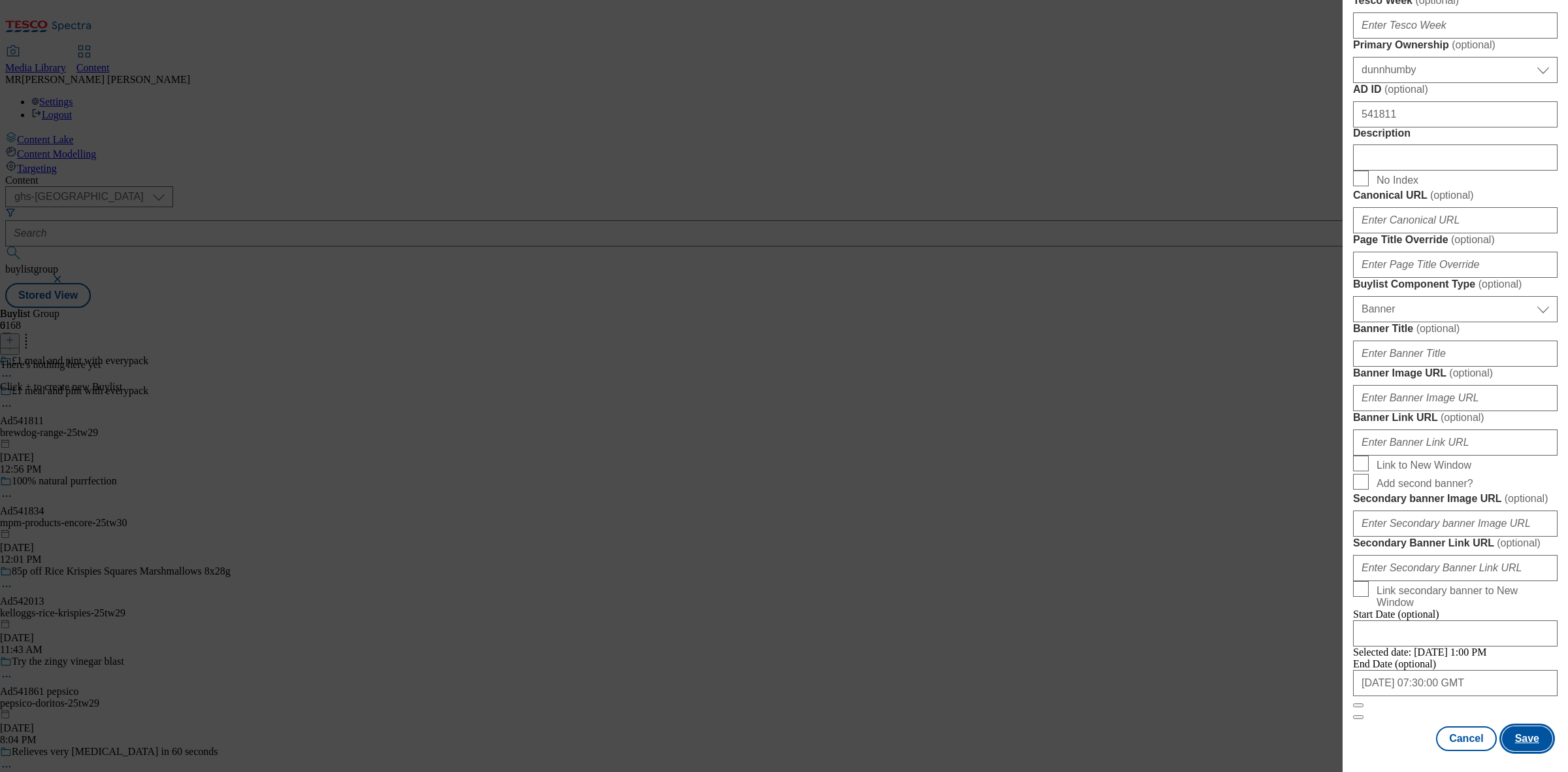
click at [1517, 726] on button "Save" at bounding box center [1528, 737] width 50 height 24
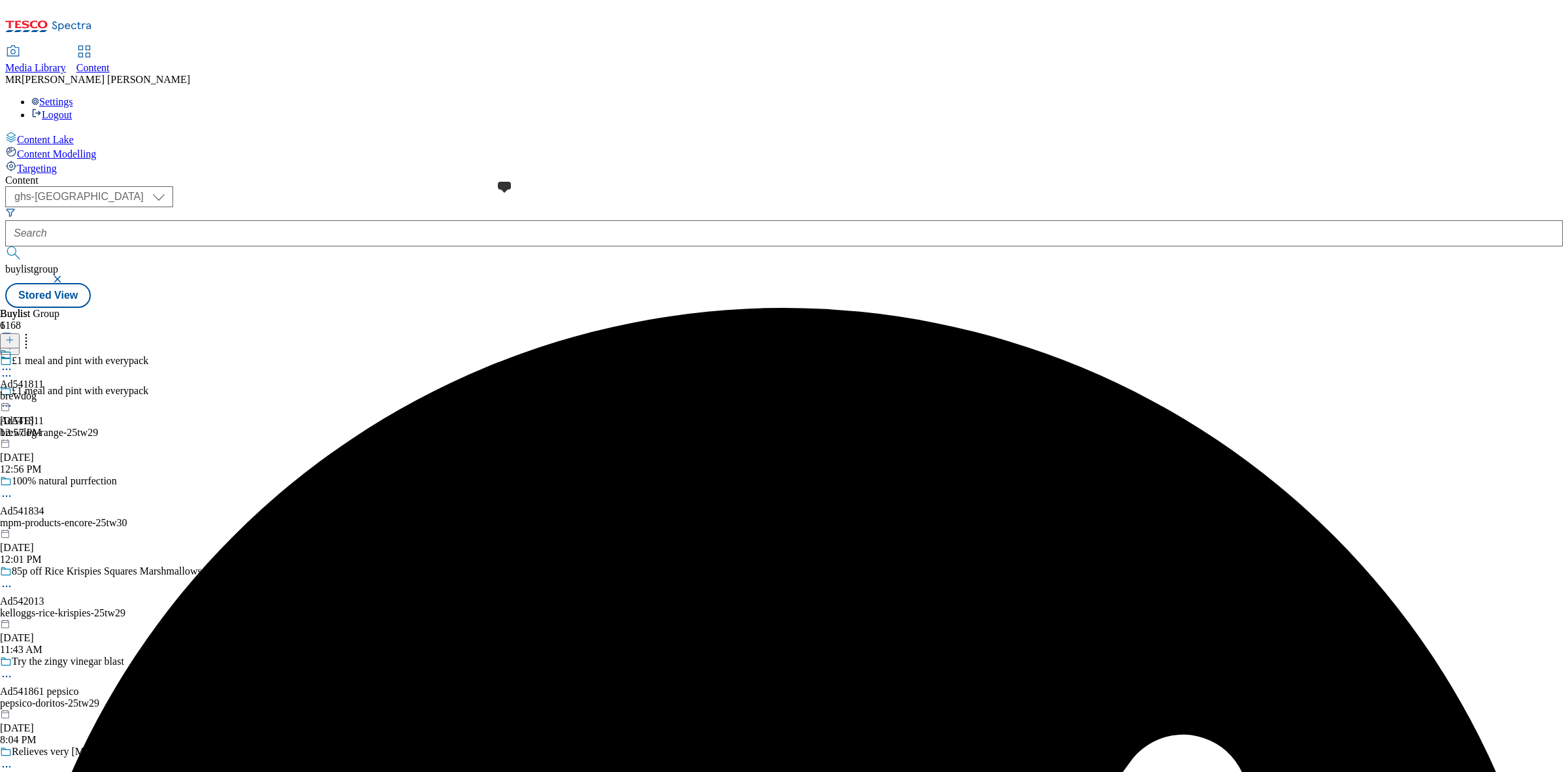
click at [12, 349] on span at bounding box center [12, 355] width 0 height 14
click at [14, 335] on icon at bounding box center [9, 339] width 9 height 9
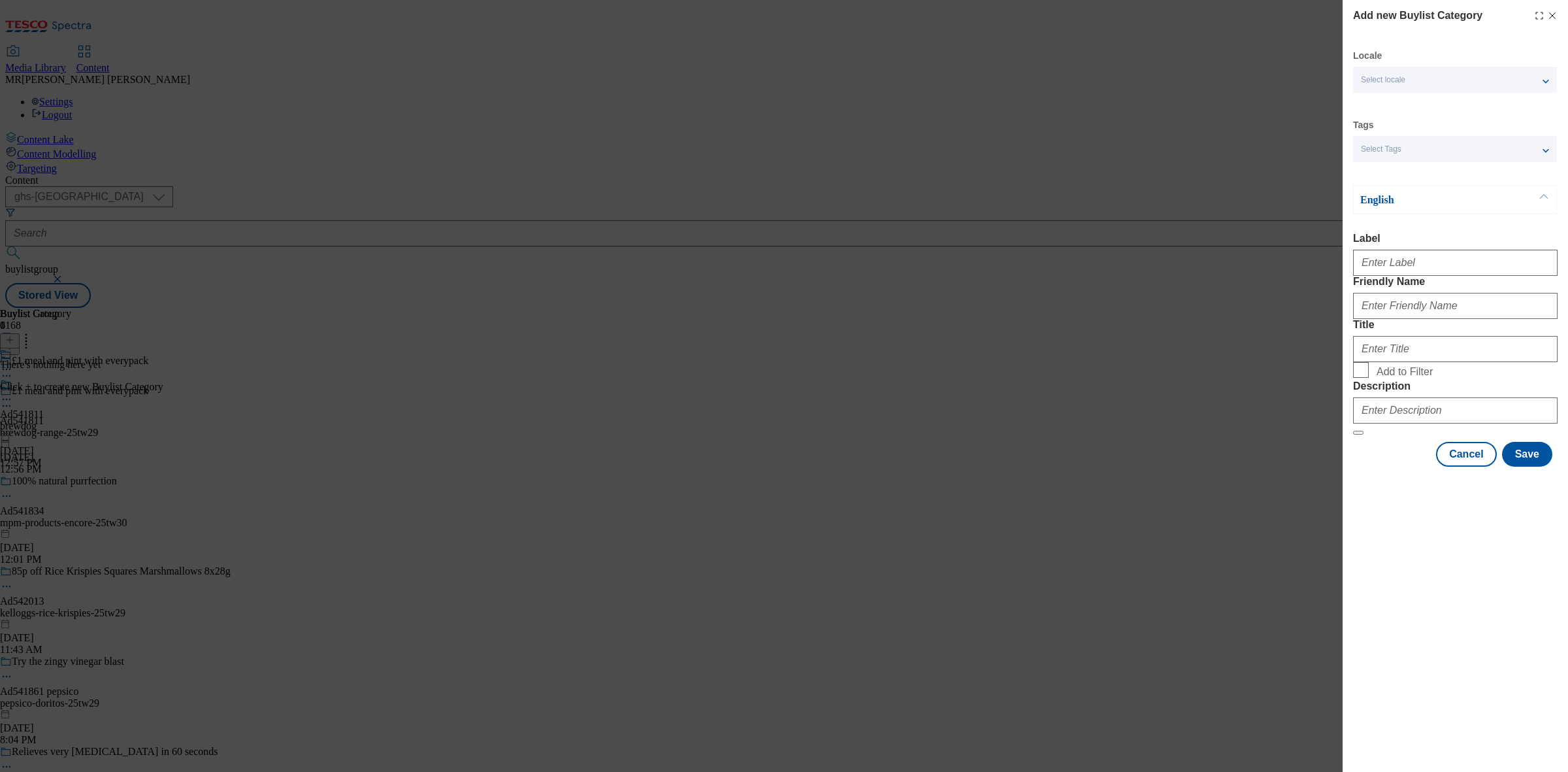
click at [1402, 276] on div "Modal" at bounding box center [1455, 259] width 205 height 31
click at [1394, 261] on input "Label" at bounding box center [1455, 263] width 205 height 26
paste input "541811"
type input "Ad541811"
click at [1369, 319] on input "Friendly Name" at bounding box center [1455, 306] width 205 height 26
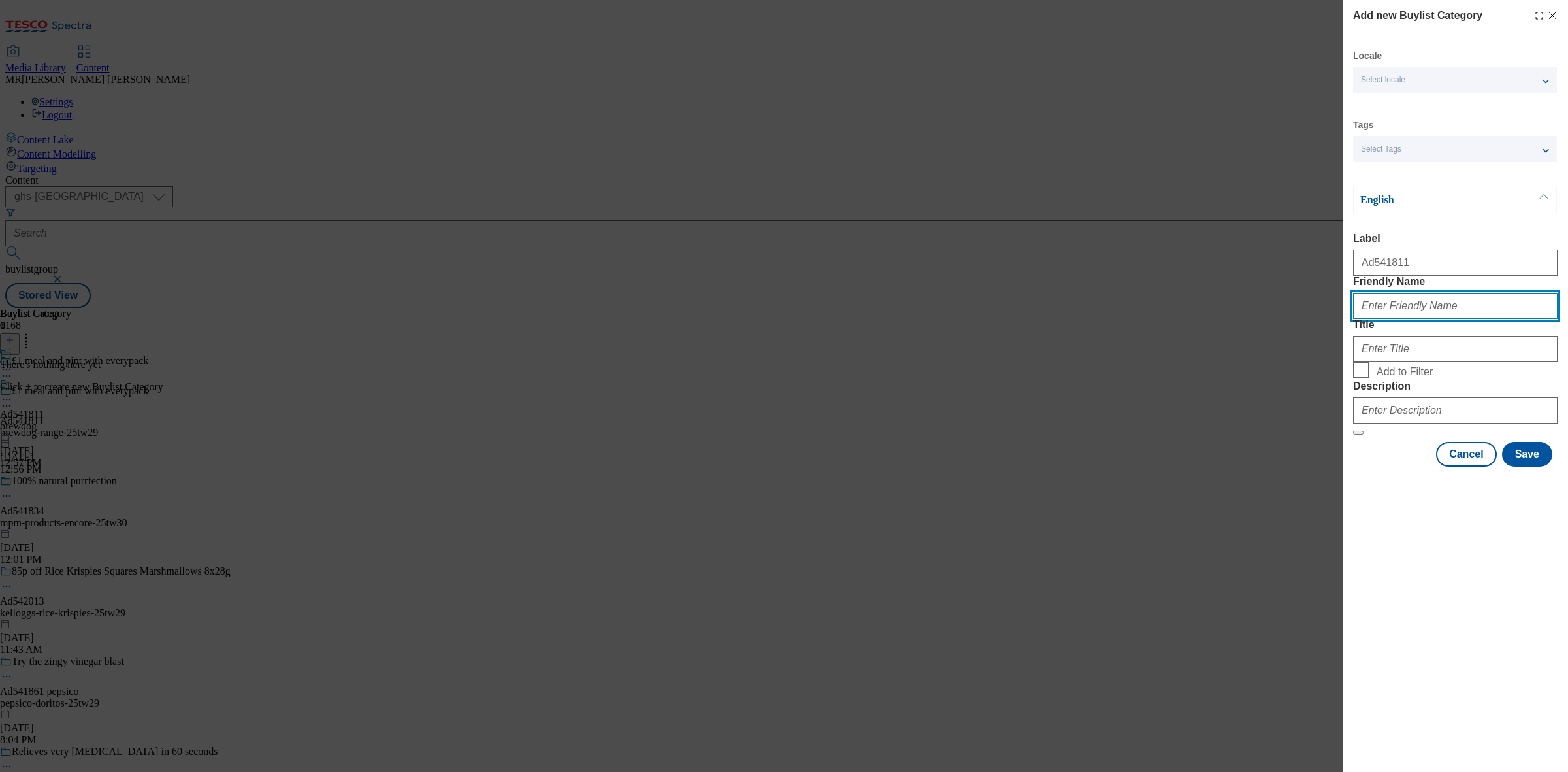
paste input "brewdog-range-25tw29"
click at [1486, 319] on input "brewdog-range-25tw29" at bounding box center [1455, 306] width 205 height 26
type input "brewdog-range"
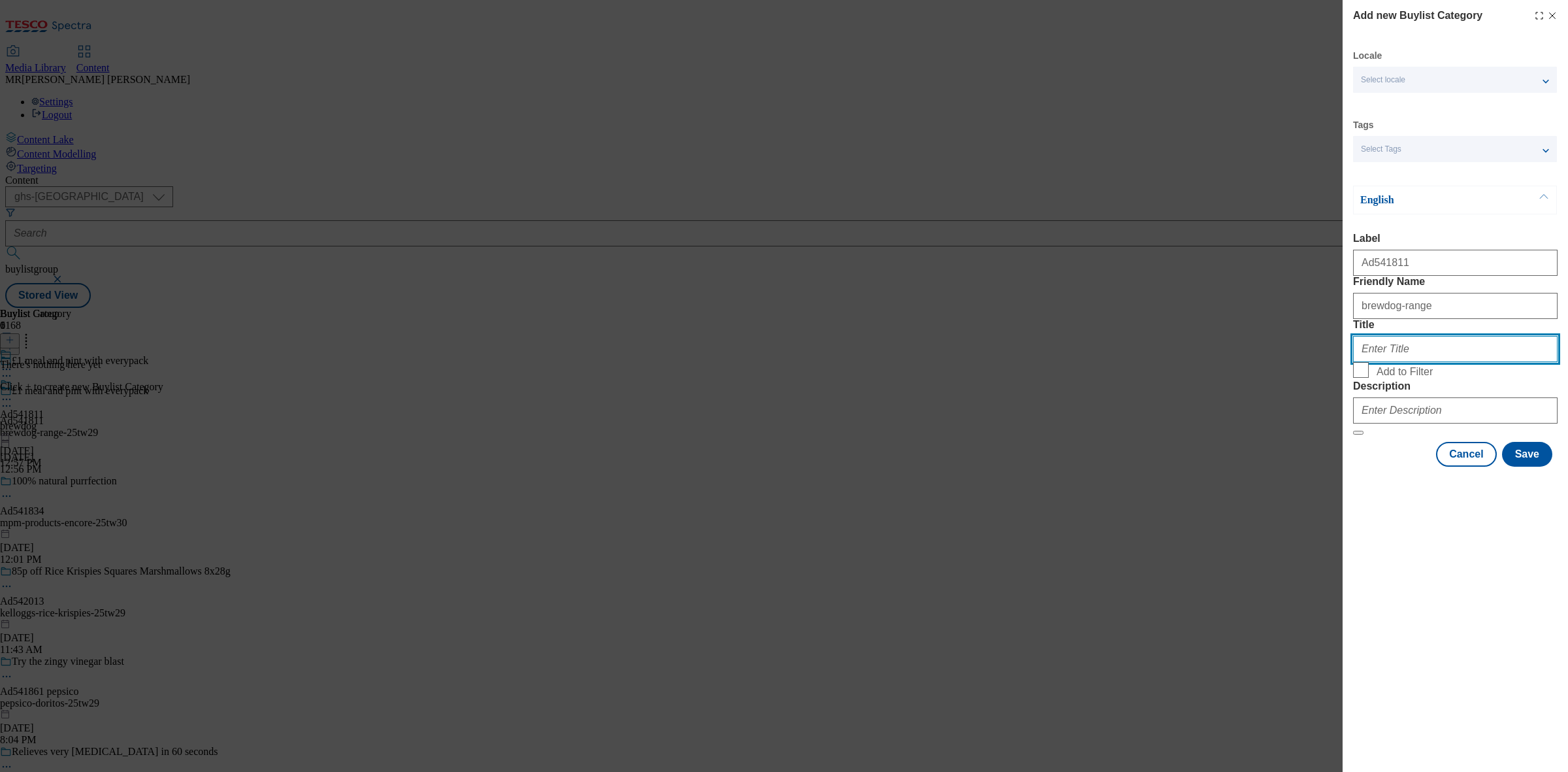
click at [1376, 362] on input "Title" at bounding box center [1455, 349] width 205 height 26
paste input "Brewdog"
type input "Brewdog"
click at [1415, 423] on div "Modal" at bounding box center [1455, 407] width 205 height 31
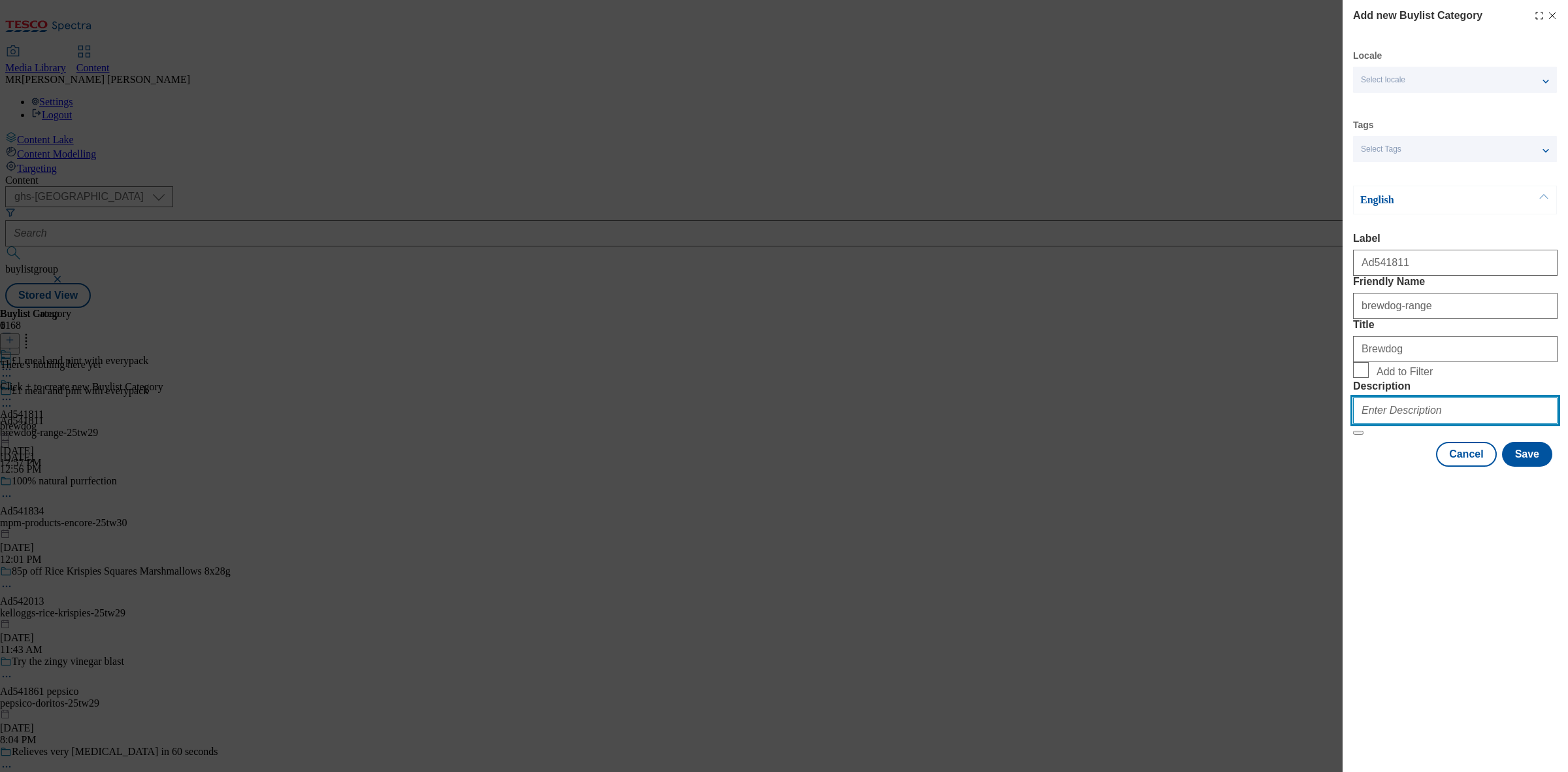
click at [1442, 423] on input "Description" at bounding box center [1455, 410] width 205 height 26
click at [1524, 466] on button "Save" at bounding box center [1528, 454] width 50 height 24
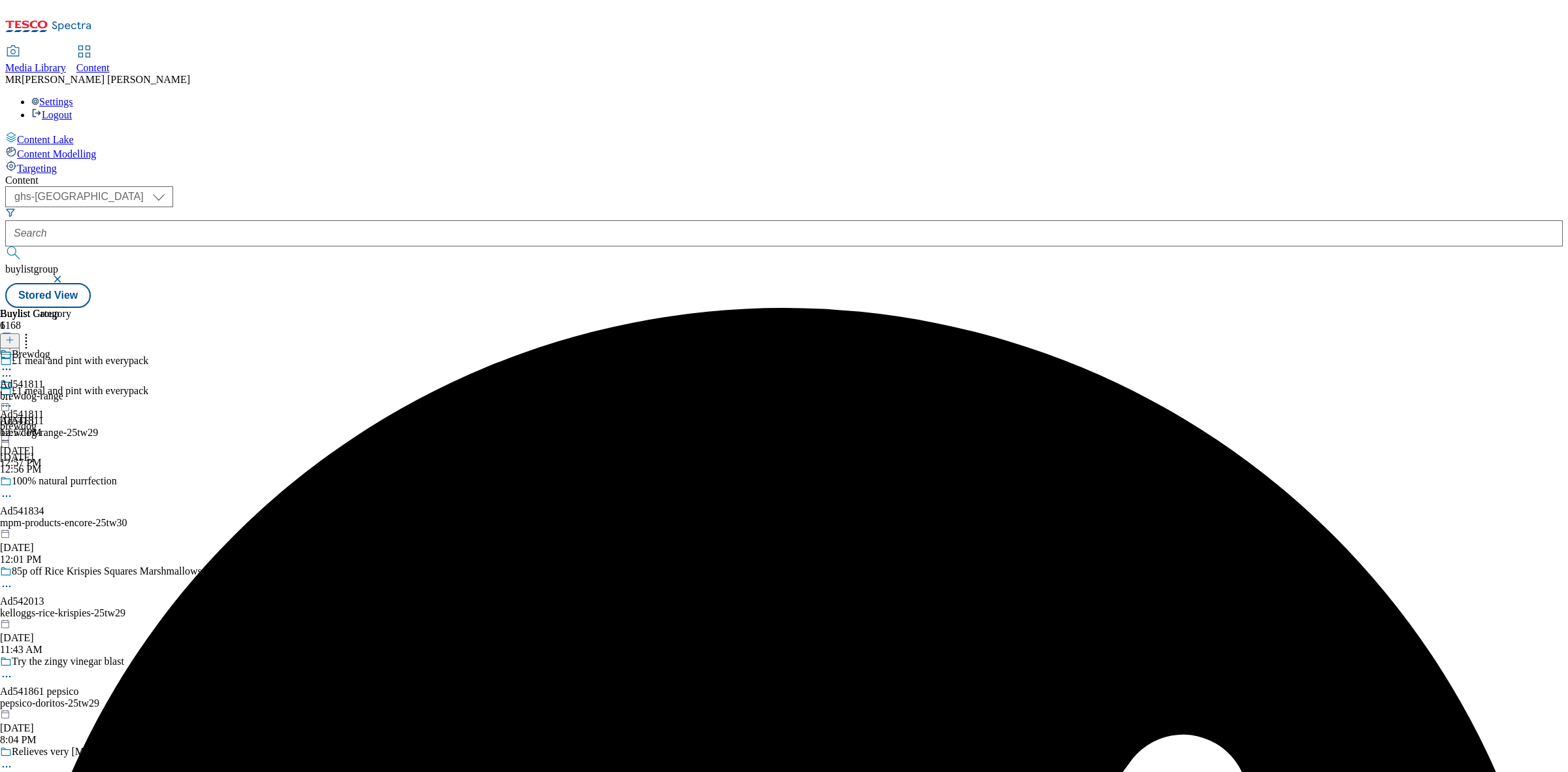
click at [72, 349] on div "Brewdog Ad541811 brewdog-range [DATE] 12:57 PM" at bounding box center [35, 393] width 72 height 90
click at [72, 390] on div "brewdog-range" at bounding box center [35, 396] width 72 height 12
click at [14, 335] on icon at bounding box center [9, 339] width 9 height 9
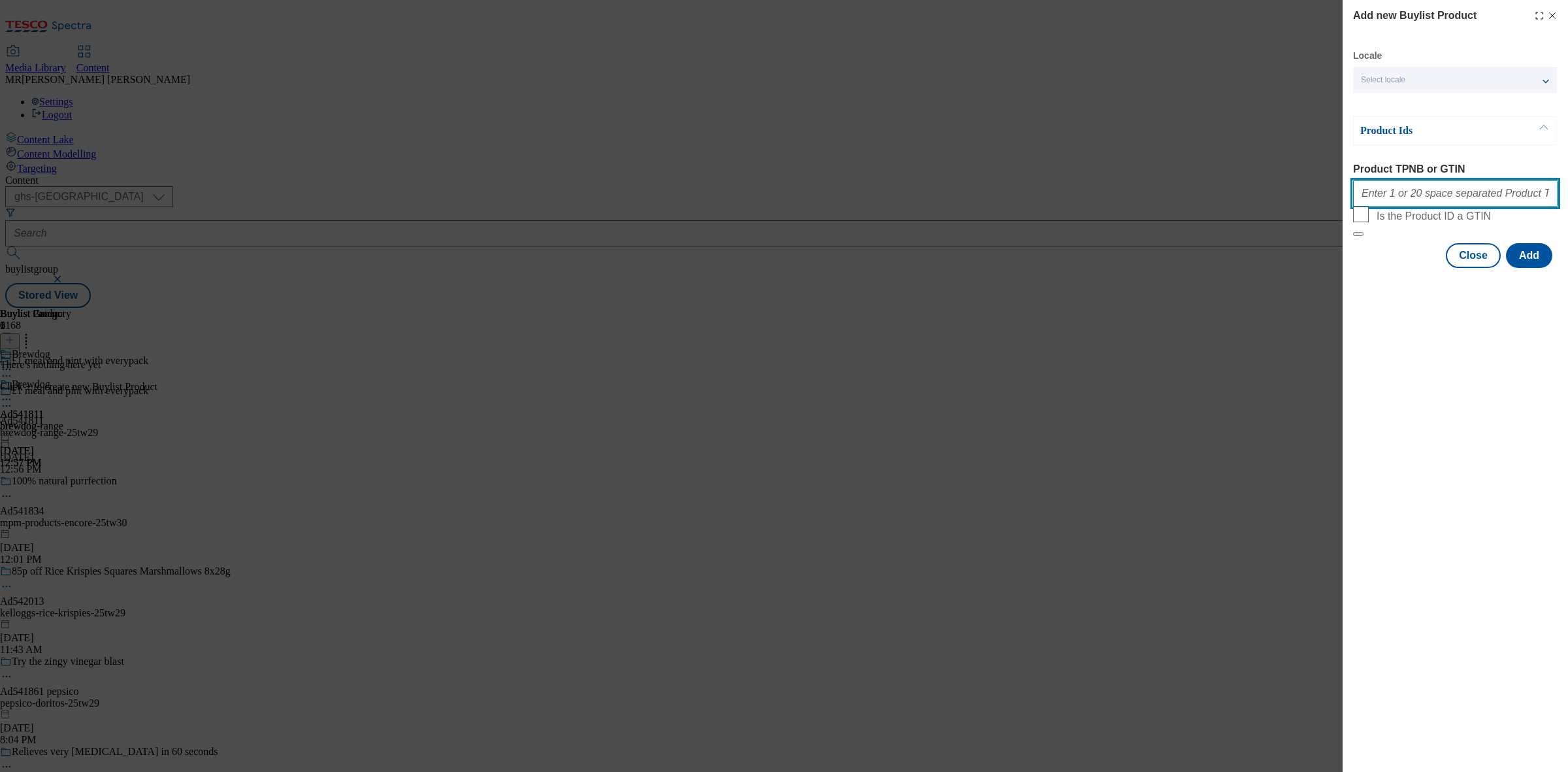
click at [1432, 201] on input "Product TPNB or GTIN" at bounding box center [1455, 193] width 205 height 26
paste input "87589679 92665392 79507087"
type input "87589679 92665392 79507087"
click at [1540, 268] on button "Add" at bounding box center [1528, 255] width 46 height 24
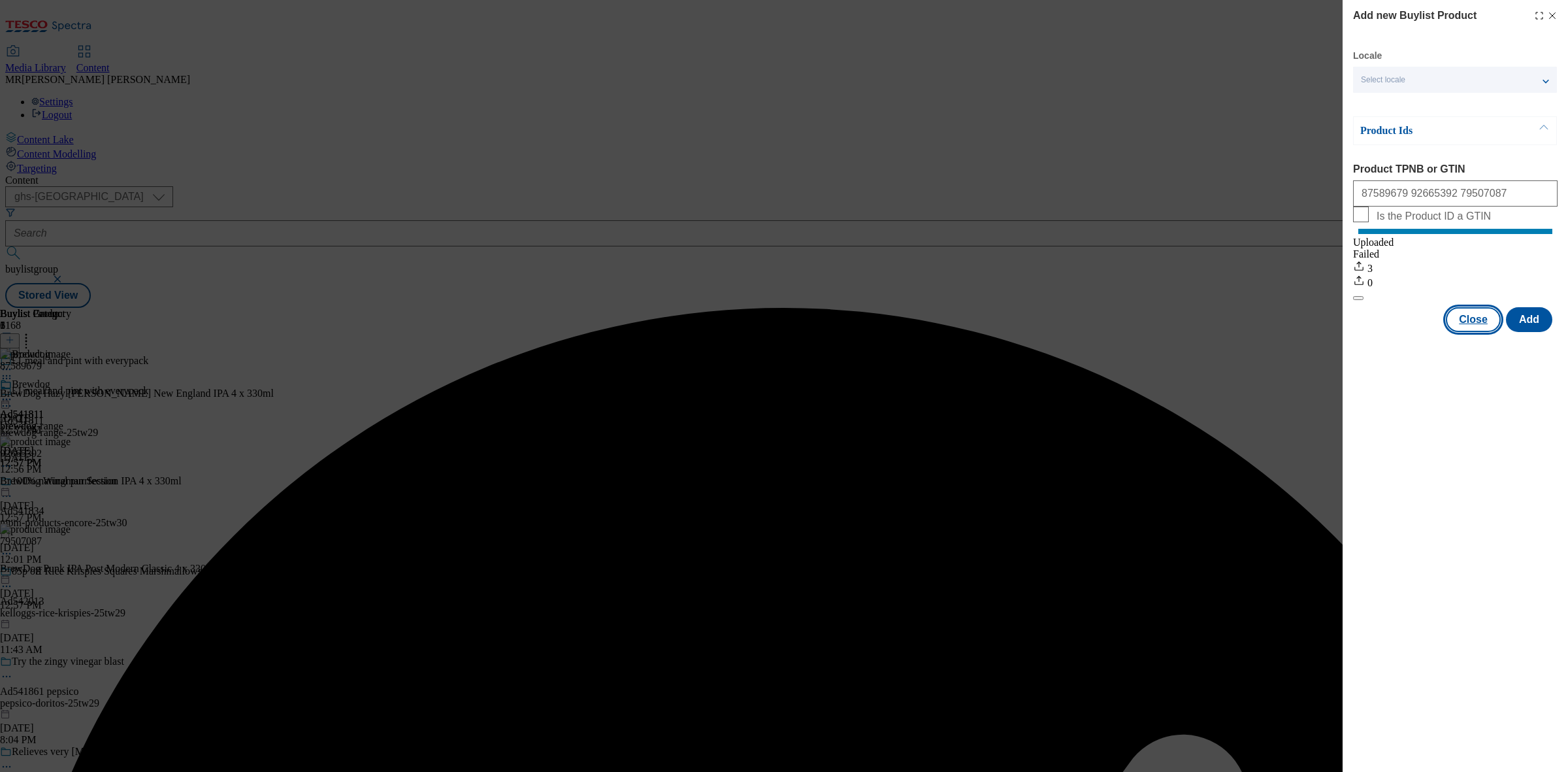
click at [1475, 332] on button "Close" at bounding box center [1473, 319] width 55 height 24
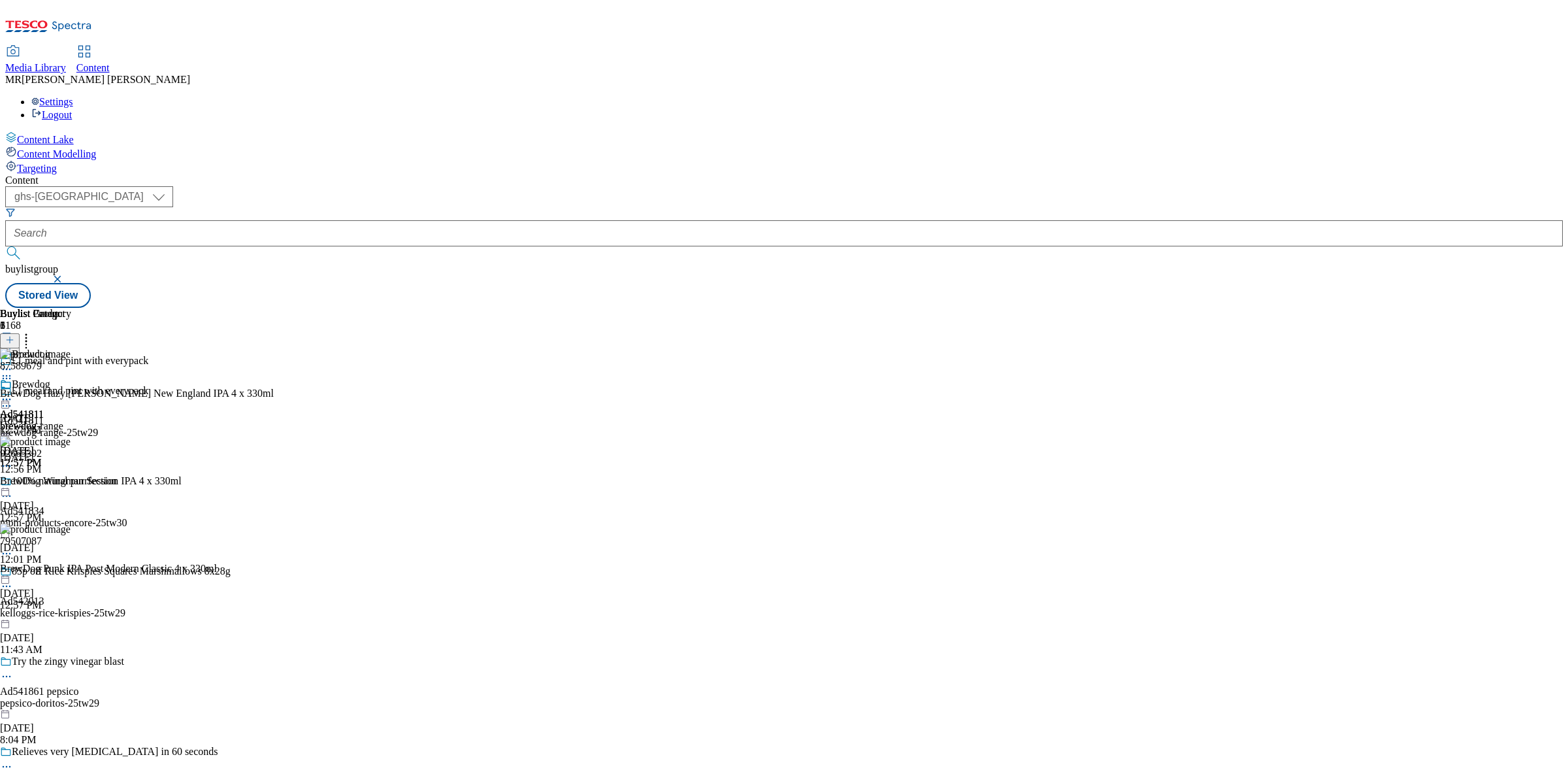
click at [13, 393] on icon at bounding box center [7, 400] width 13 height 13
click at [72, 482] on span "Preview" at bounding box center [56, 487] width 30 height 10
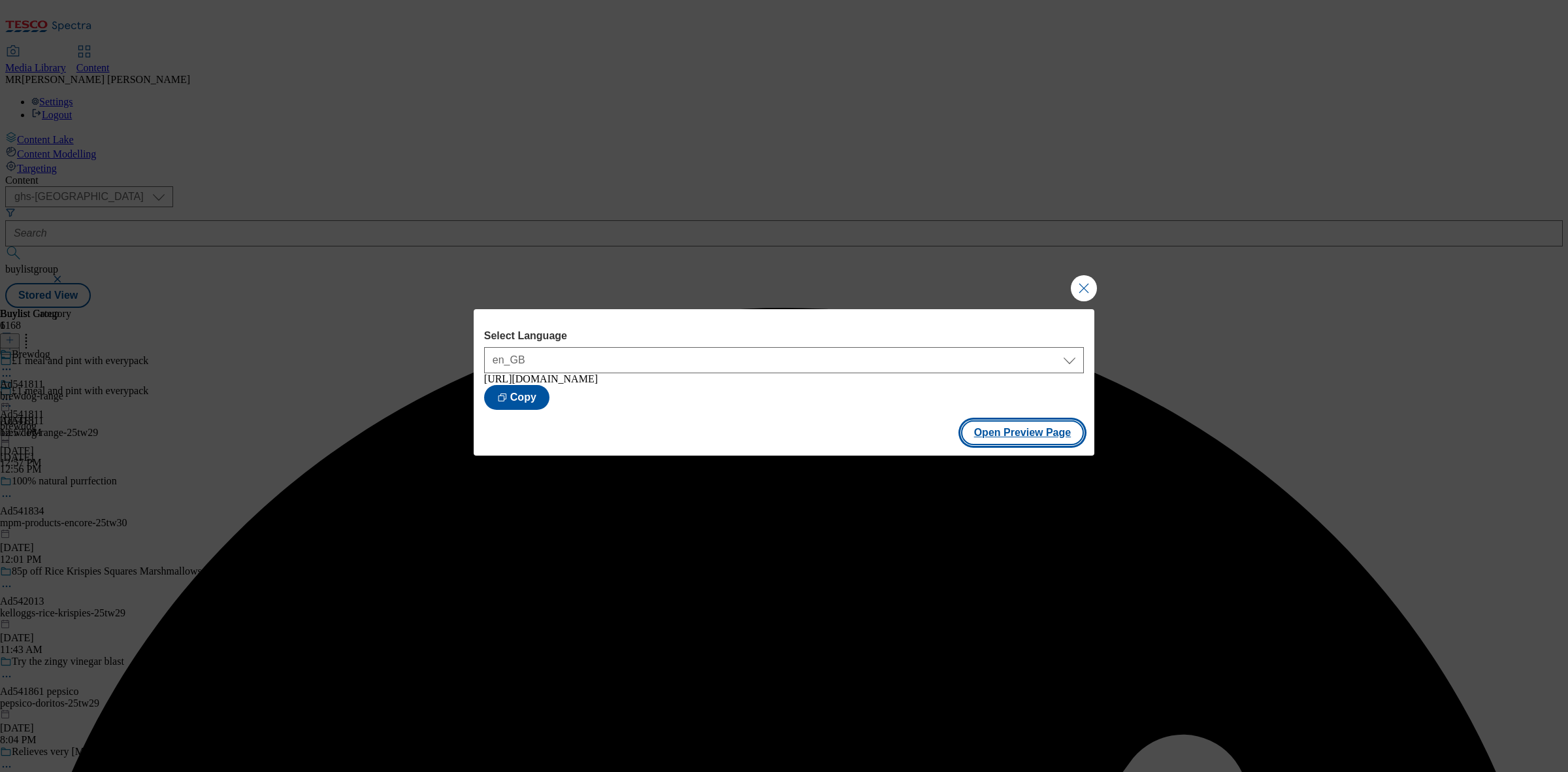
click at [1038, 437] on button "Open Preview Page" at bounding box center [1023, 432] width 124 height 24
click at [1082, 282] on button "Close Modal" at bounding box center [1083, 288] width 26 height 26
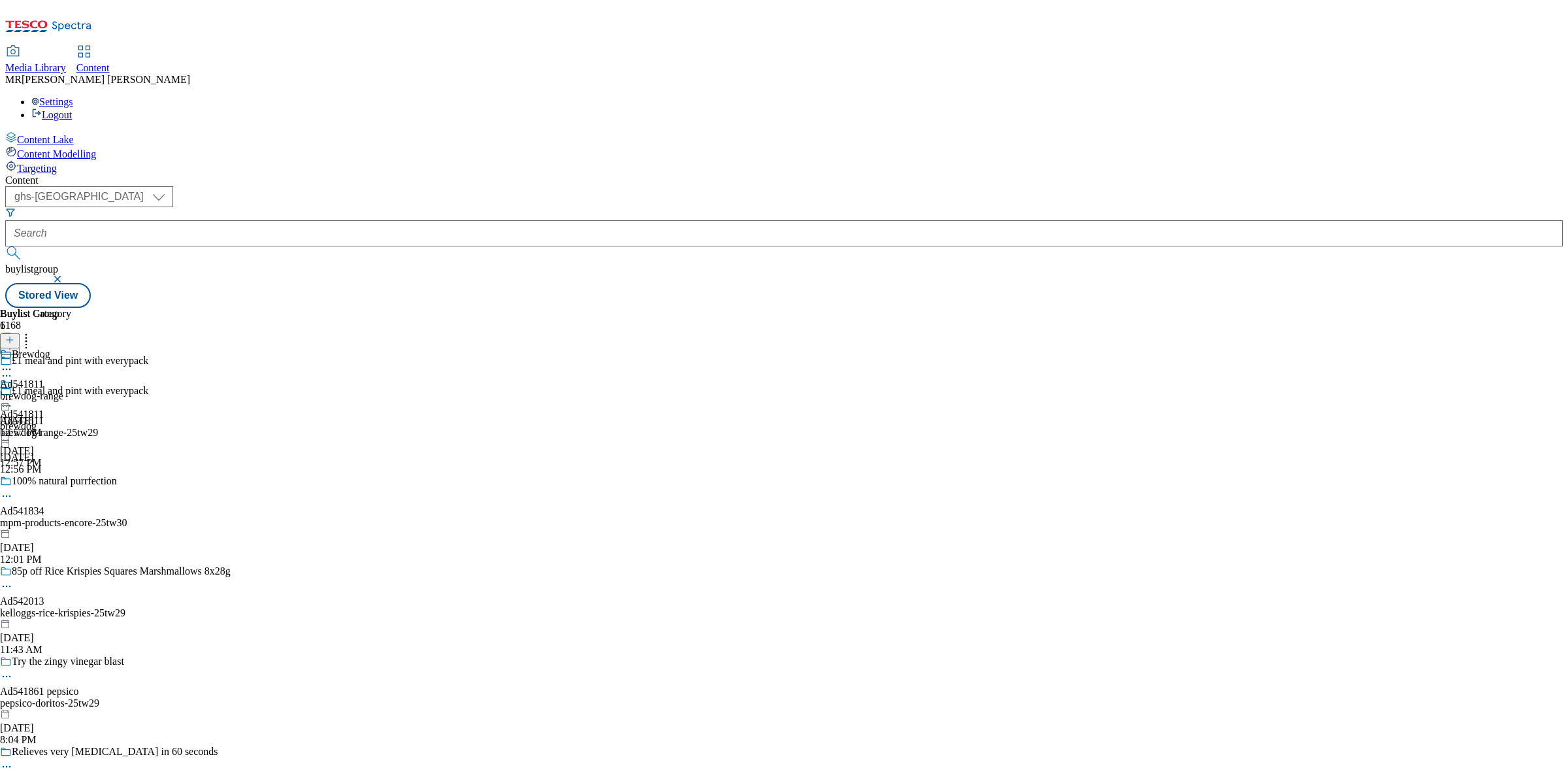
click at [8, 405] on circle at bounding box center [7, 406] width 2 height 2
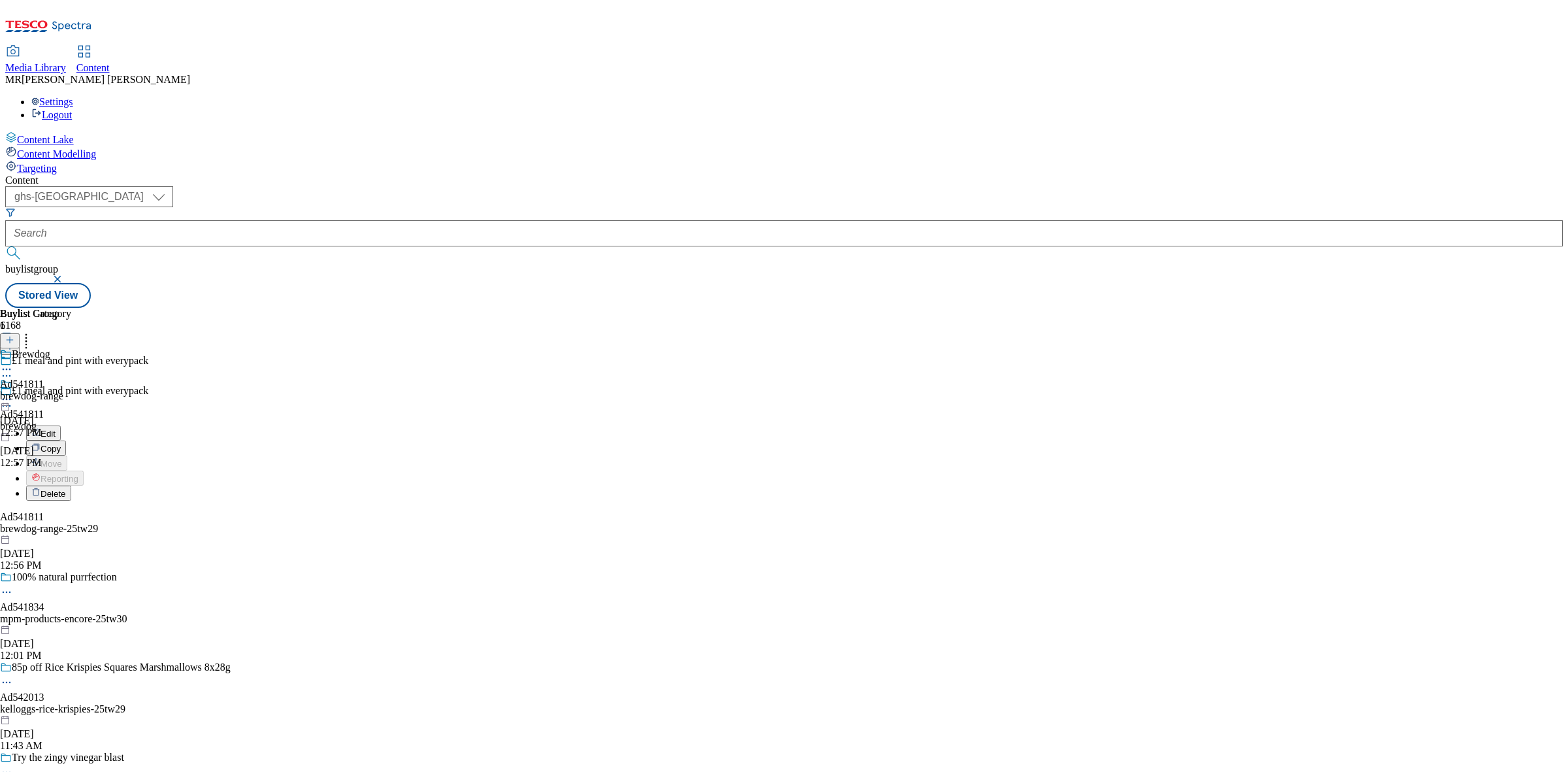
click at [56, 429] on span "Edit" at bounding box center [48, 434] width 15 height 10
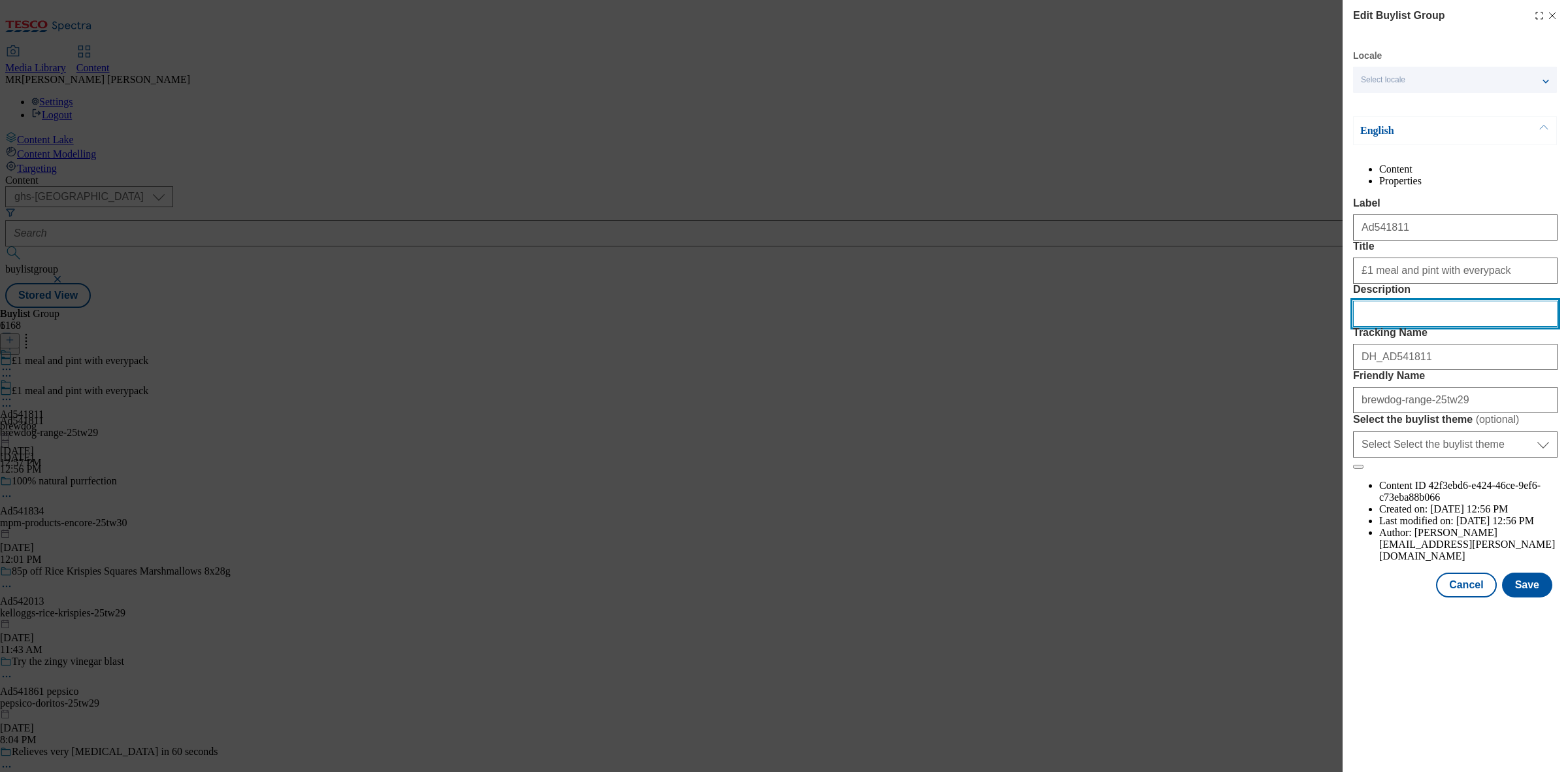
click at [1435, 327] on input "Description" at bounding box center [1455, 313] width 205 height 26
paste input "Brewdog Hazy [PERSON_NAME] New England Ipa 4X330ml Can"
type input "Brewdog Hazy [PERSON_NAME] New England Ipa 4X330ml Can"
click at [1528, 597] on button "Save" at bounding box center [1528, 584] width 50 height 24
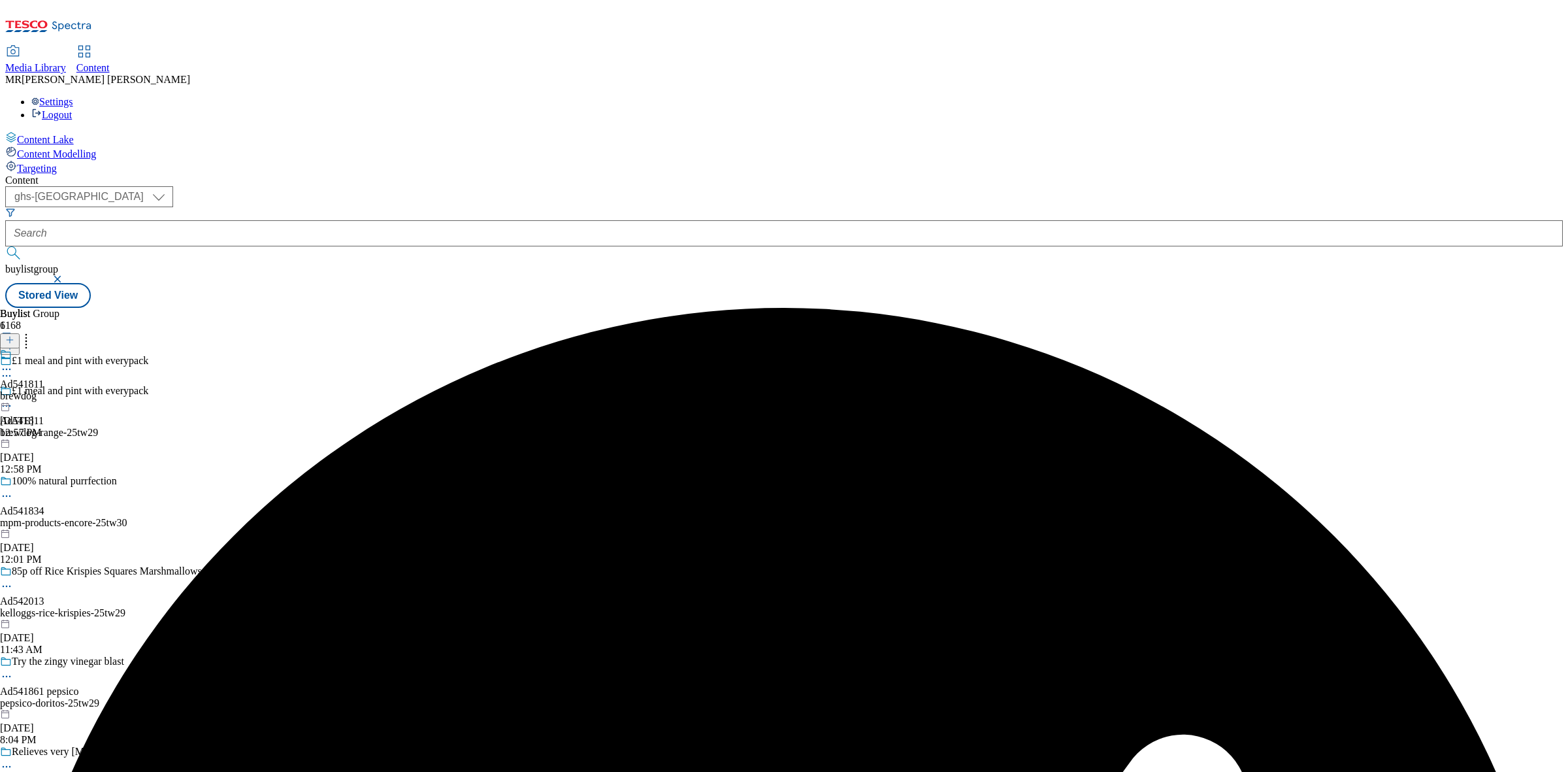
click at [13, 363] on icon at bounding box center [7, 370] width 13 height 13
click at [56, 392] on span "Edit" at bounding box center [48, 397] width 15 height 10
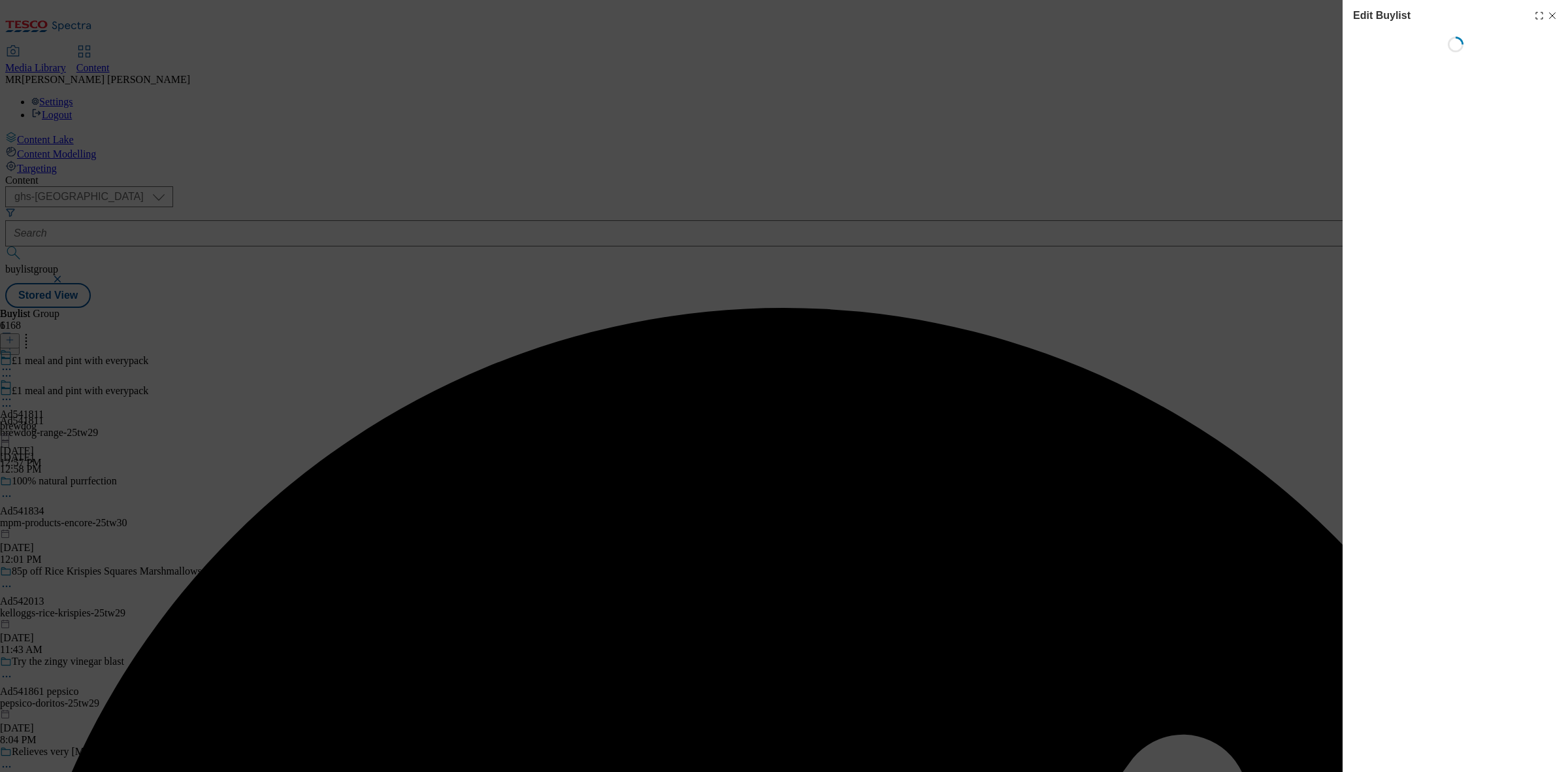
select select "tactical"
select select "supplier funded short term 1-3 weeks"
select select "dunnhumby"
select select "Banner"
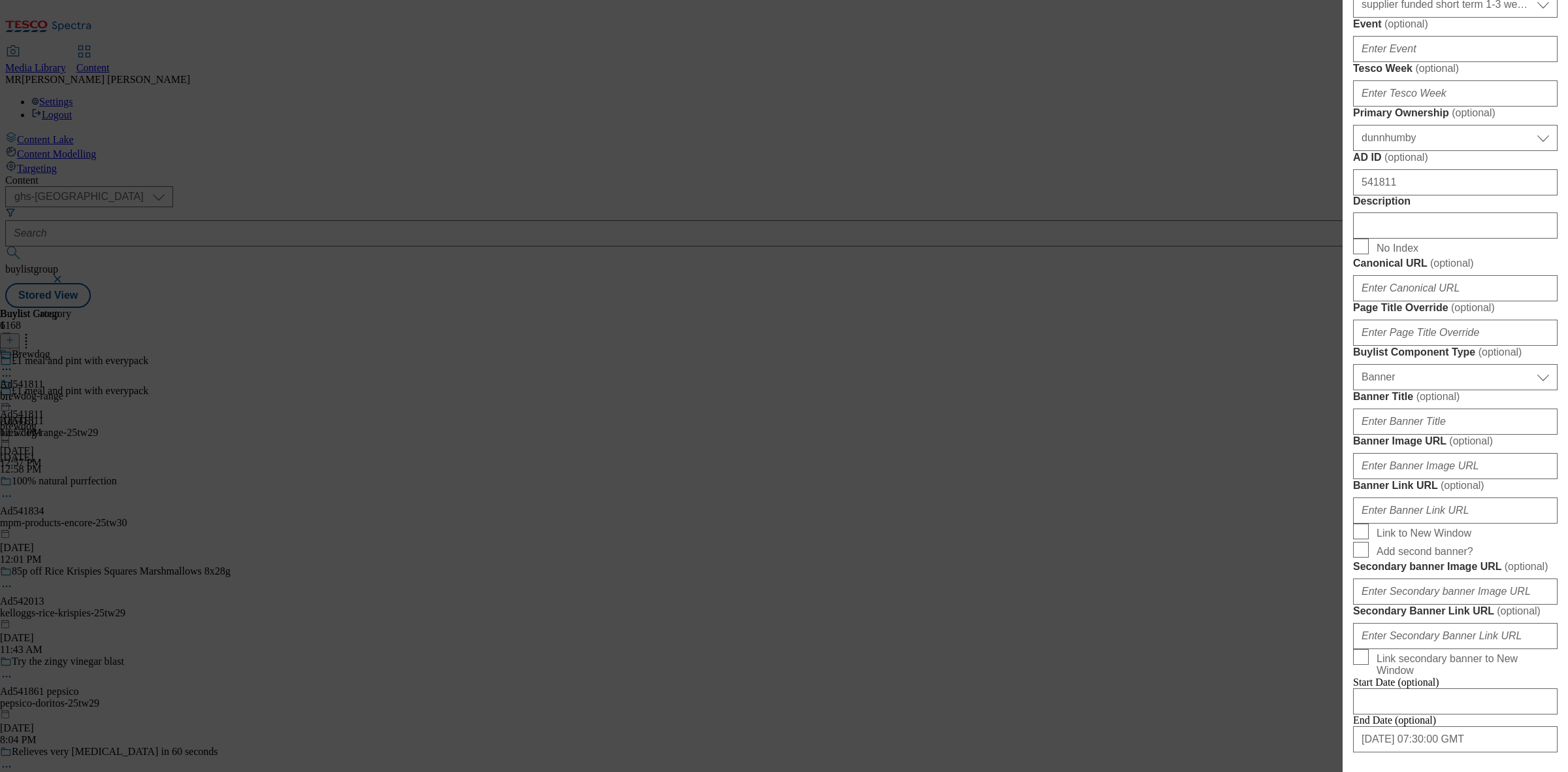
scroll to position [817, 0]
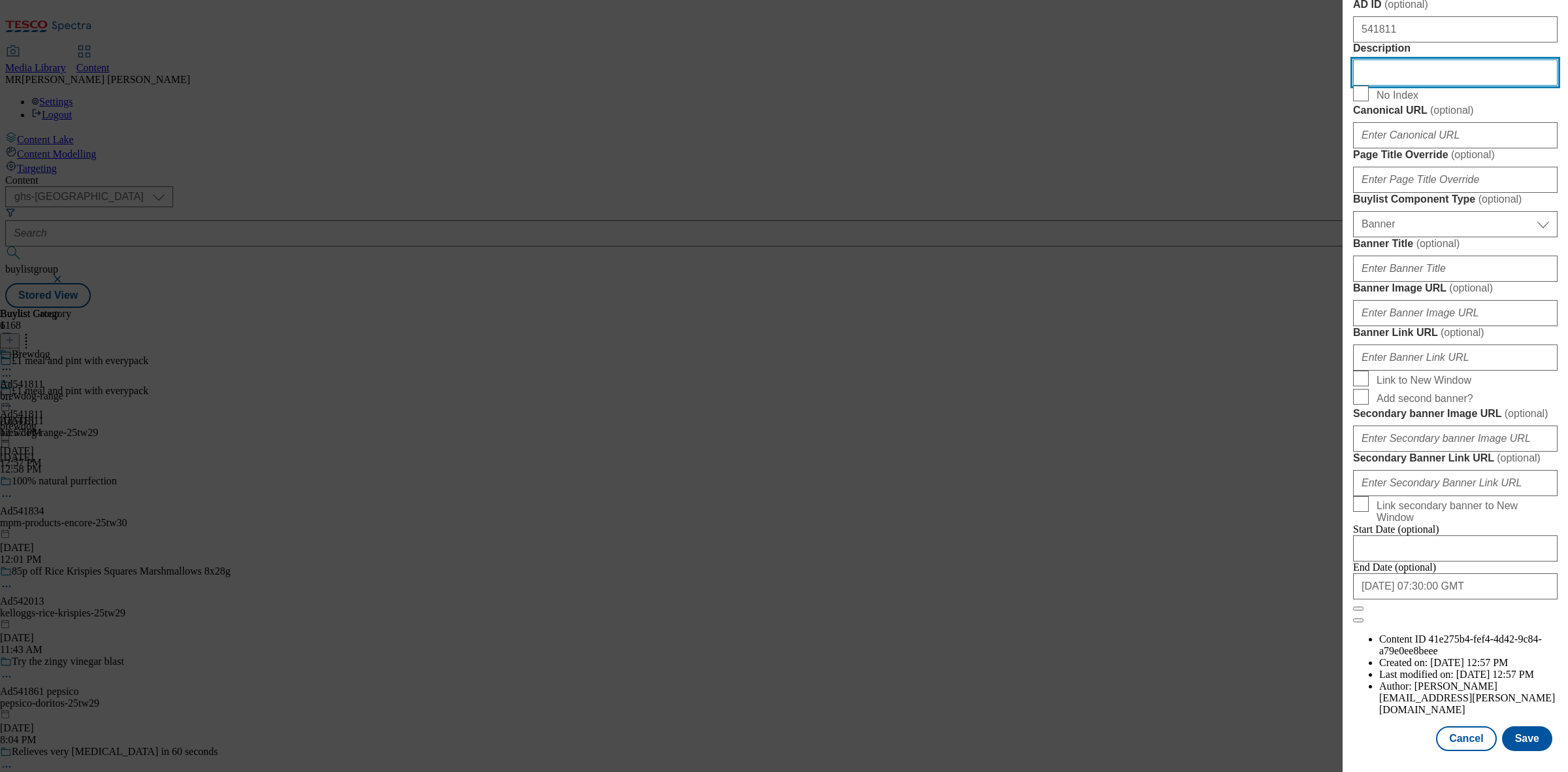
click at [1398, 86] on input "Description" at bounding box center [1455, 72] width 205 height 26
paste input "Brewdog Hazy [PERSON_NAME] New England Ipa 4X330ml Can"
type input "Brewdog Hazy [PERSON_NAME] New England Ipa 4X330ml Can"
click at [1523, 726] on button "Save" at bounding box center [1528, 737] width 50 height 24
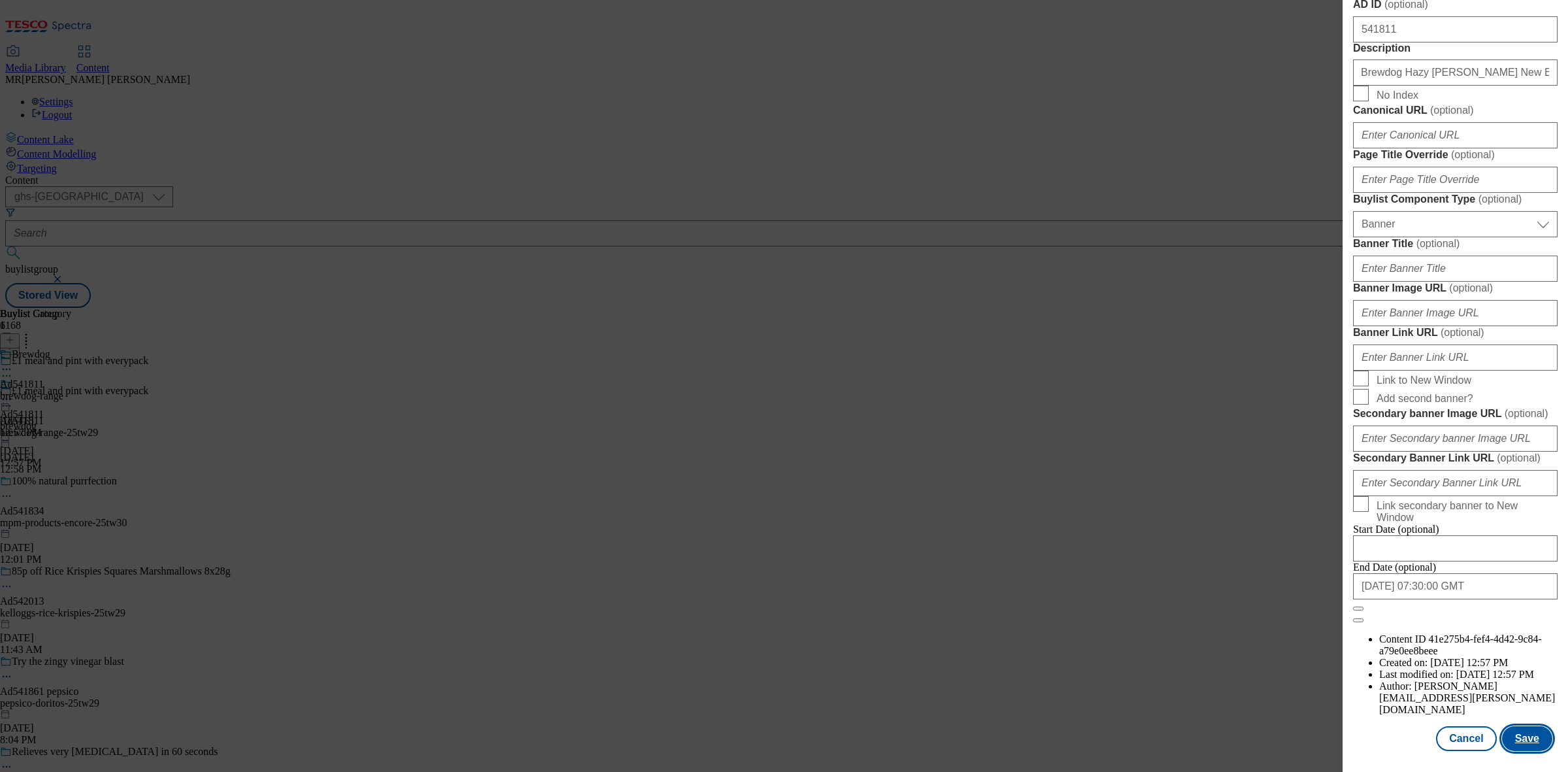
scroll to position [0, 0]
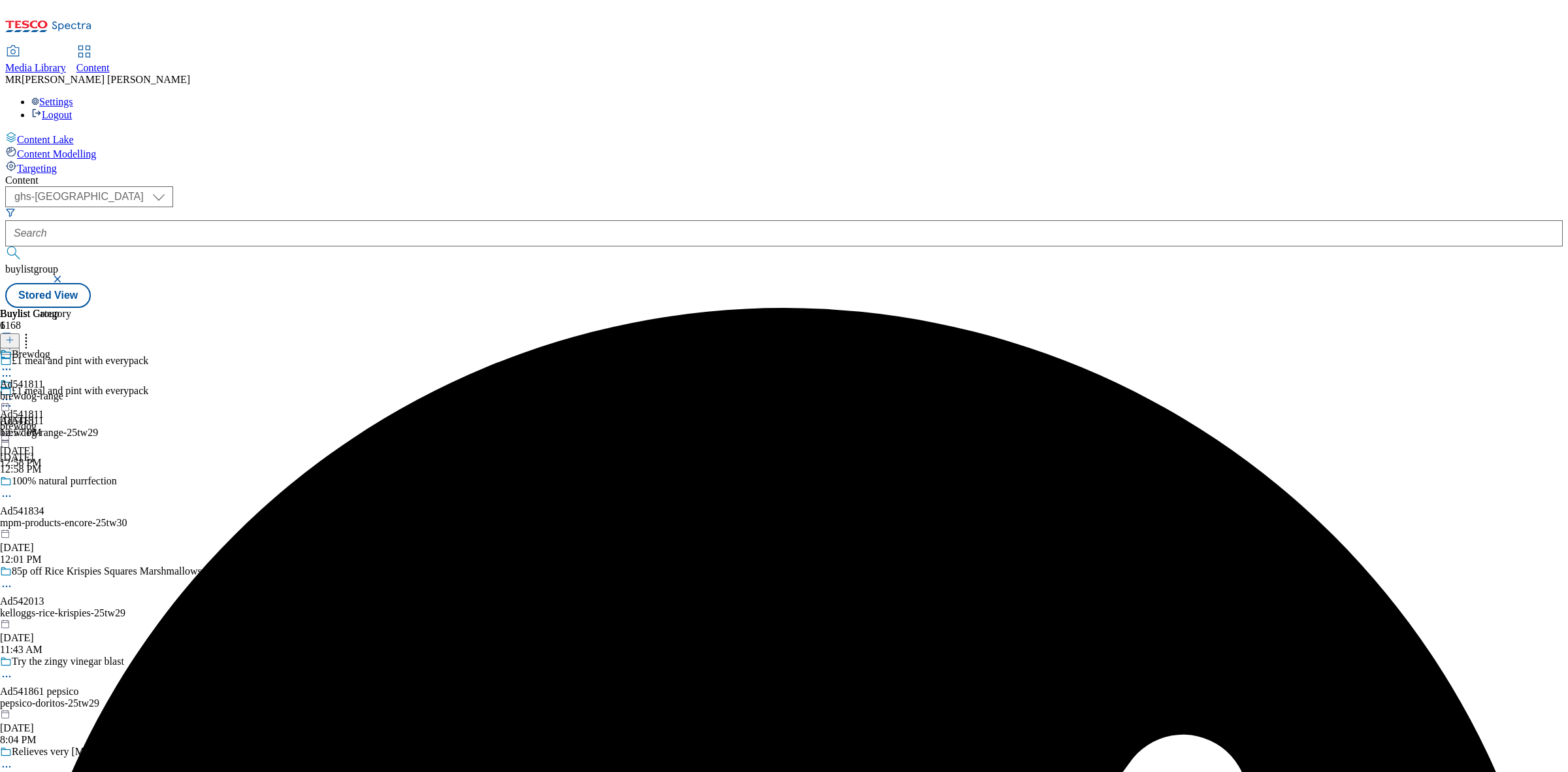
click at [72, 349] on div "Brewdog Ad541811 brewdog-range [DATE] 12:57 PM" at bounding box center [35, 393] width 72 height 90
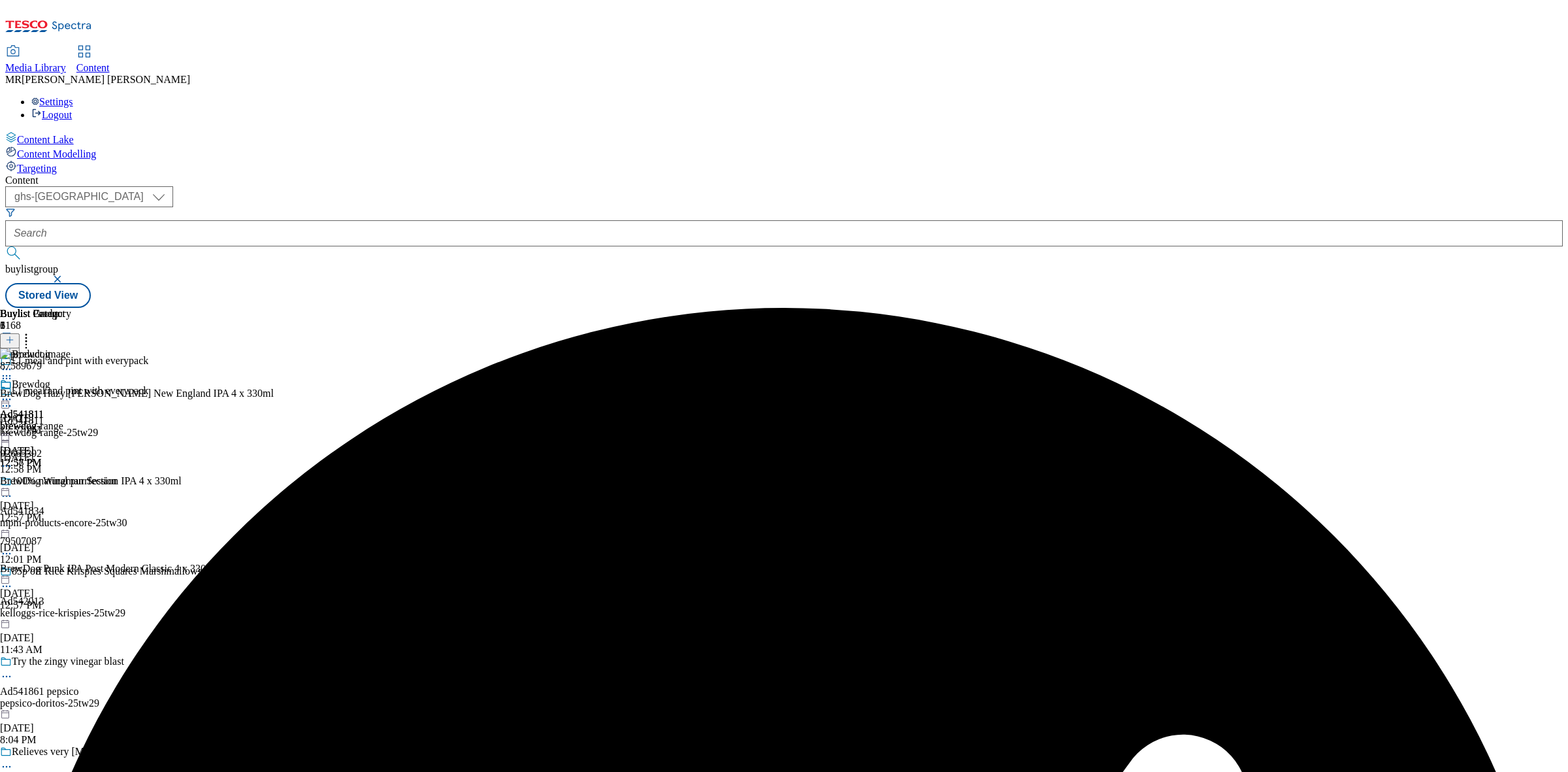
click at [11, 399] on circle at bounding box center [10, 400] width 2 height 2
click at [61, 419] on button "Edit" at bounding box center [43, 427] width 35 height 15
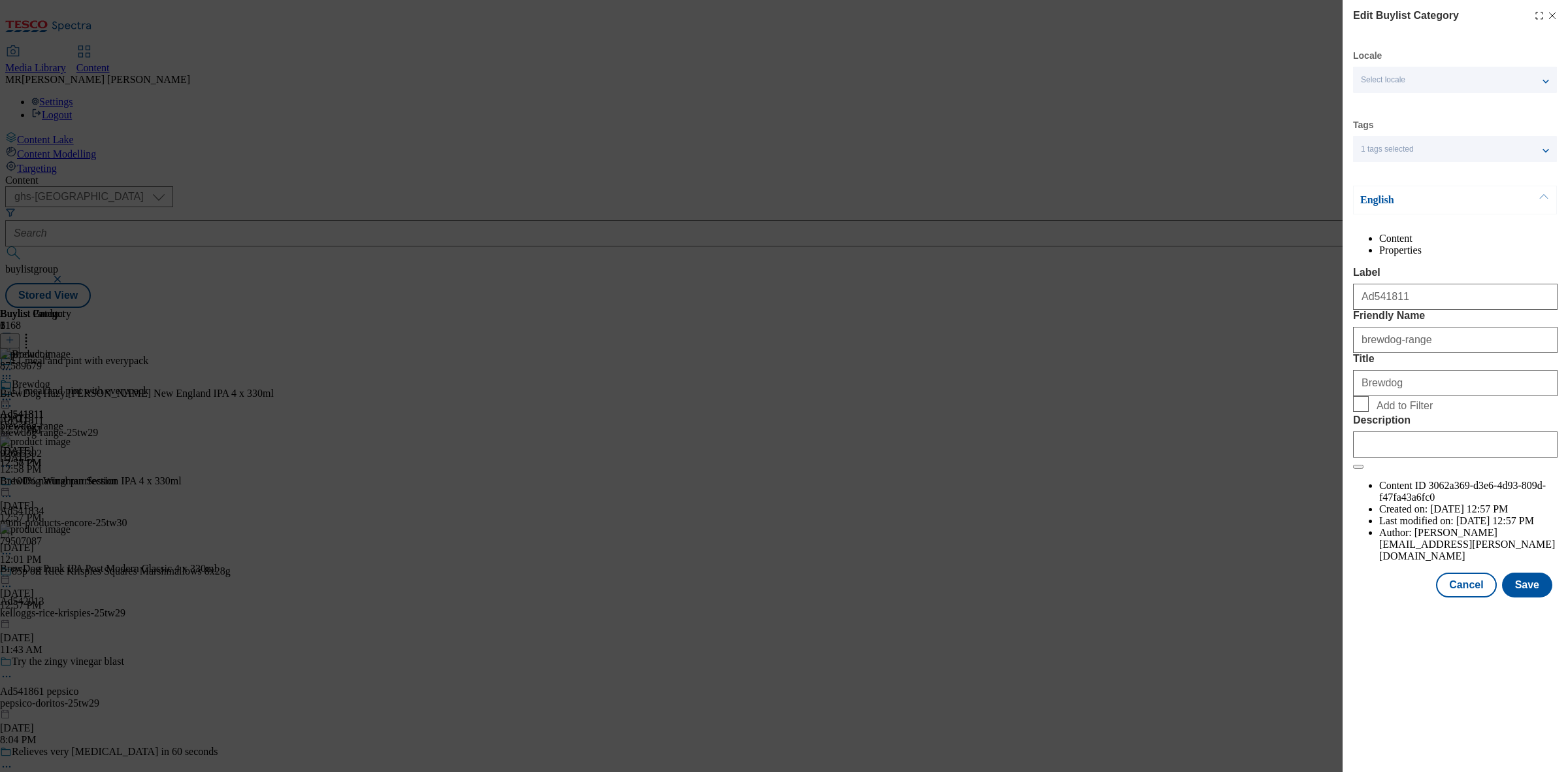
click at [1434, 457] on div "Modal" at bounding box center [1455, 441] width 205 height 31
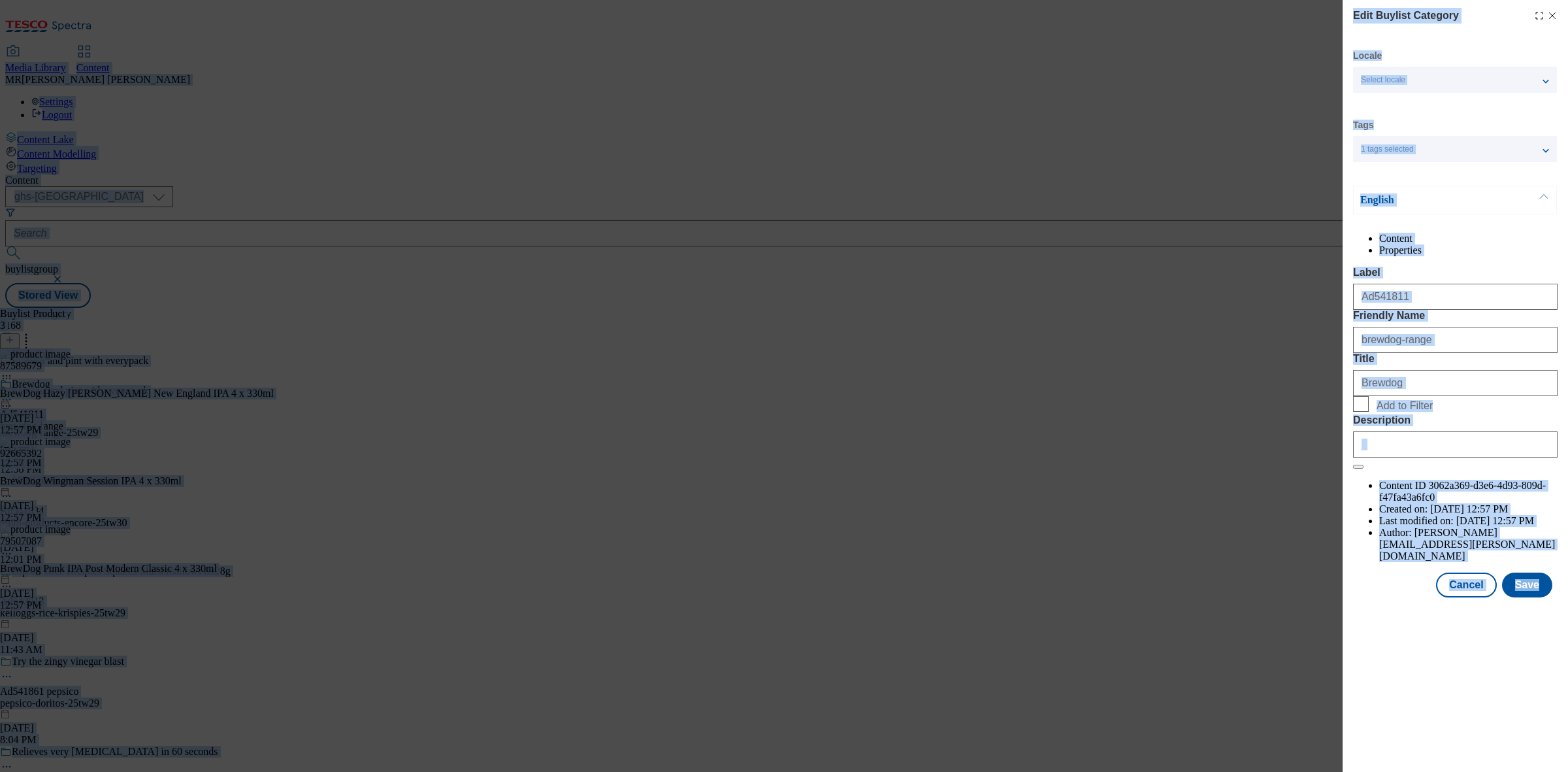
click at [1436, 457] on input "Description" at bounding box center [1455, 444] width 205 height 26
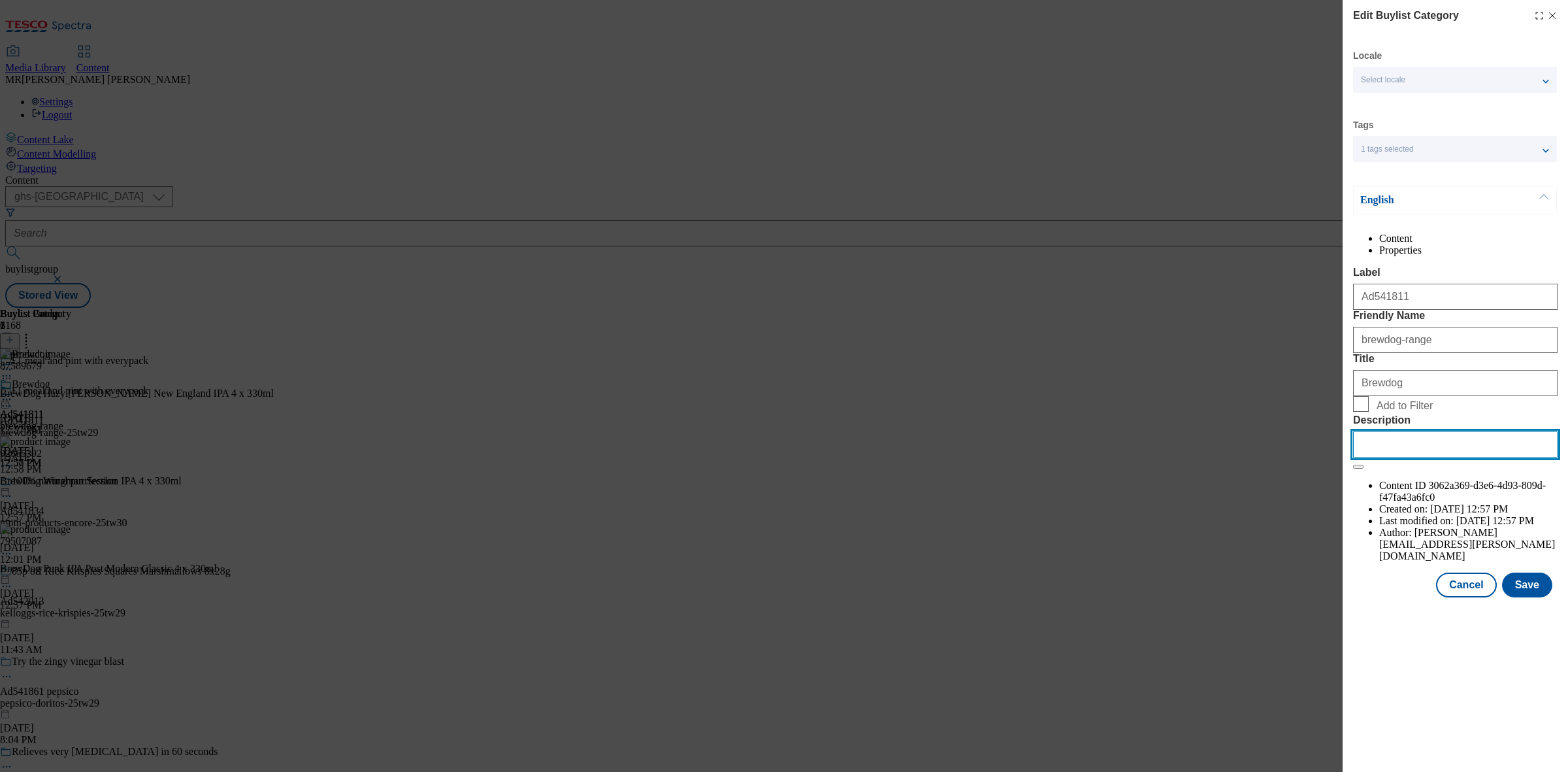
paste input "Brewdog Hazy [PERSON_NAME] New England Ipa 4X330ml Can"
type input "Brewdog Hazy [PERSON_NAME] New England Ipa 4X330ml Can"
click at [1540, 597] on button "Save" at bounding box center [1528, 584] width 50 height 24
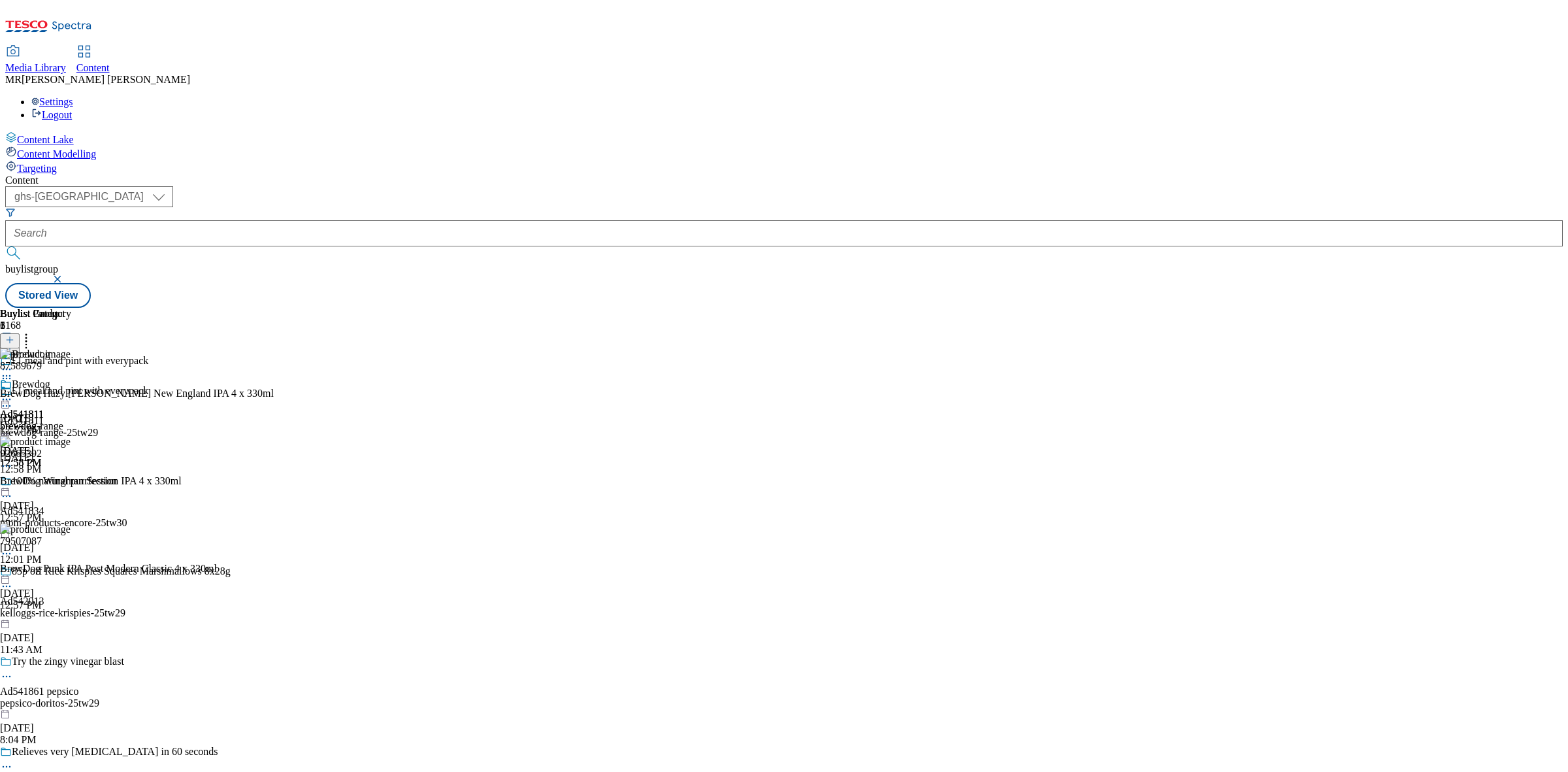
click at [13, 393] on icon at bounding box center [7, 400] width 13 height 13
click at [77, 479] on button "Preview" at bounding box center [51, 487] width 50 height 15
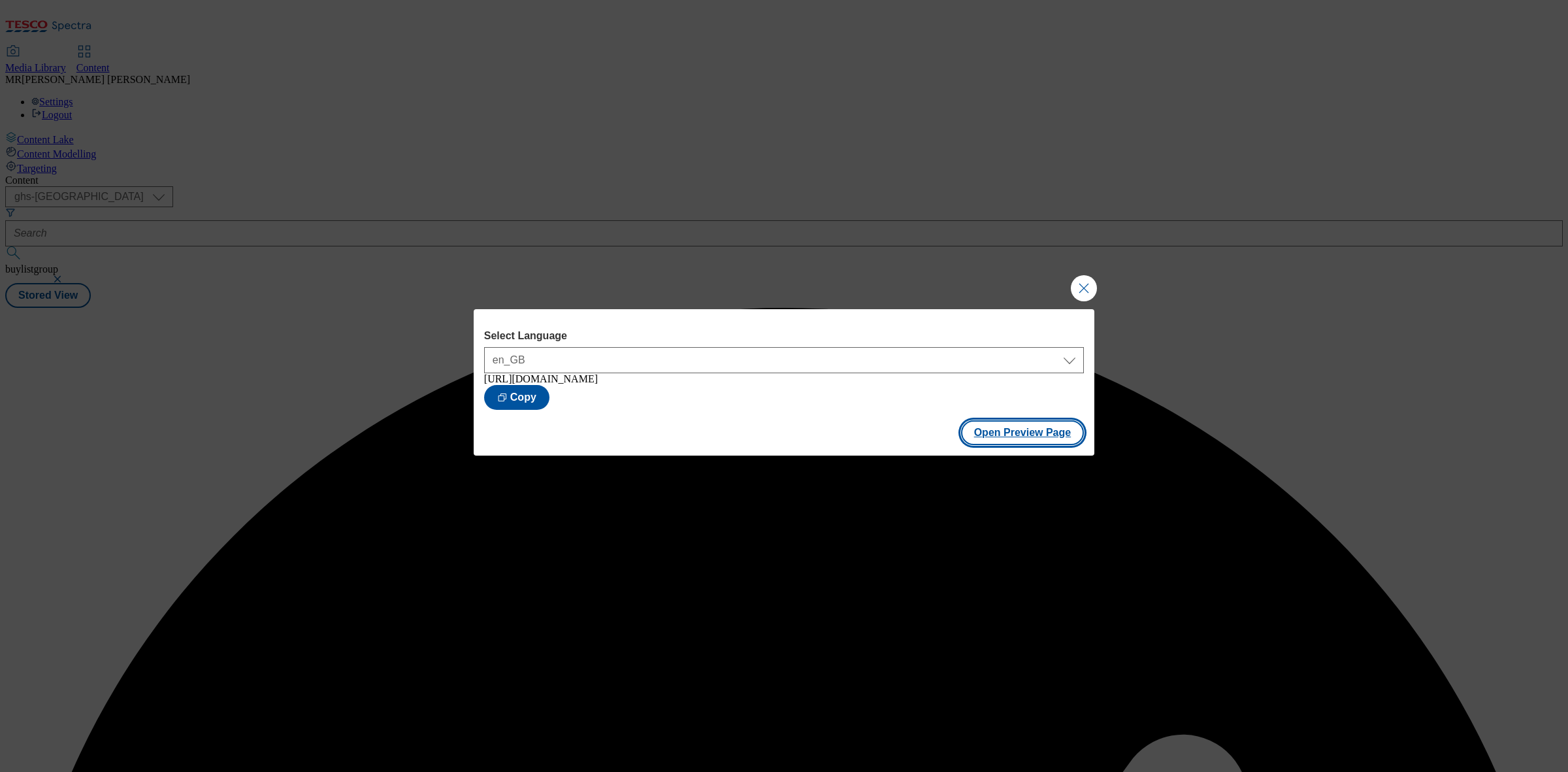
click at [1035, 439] on button "Open Preview Page" at bounding box center [1023, 432] width 124 height 24
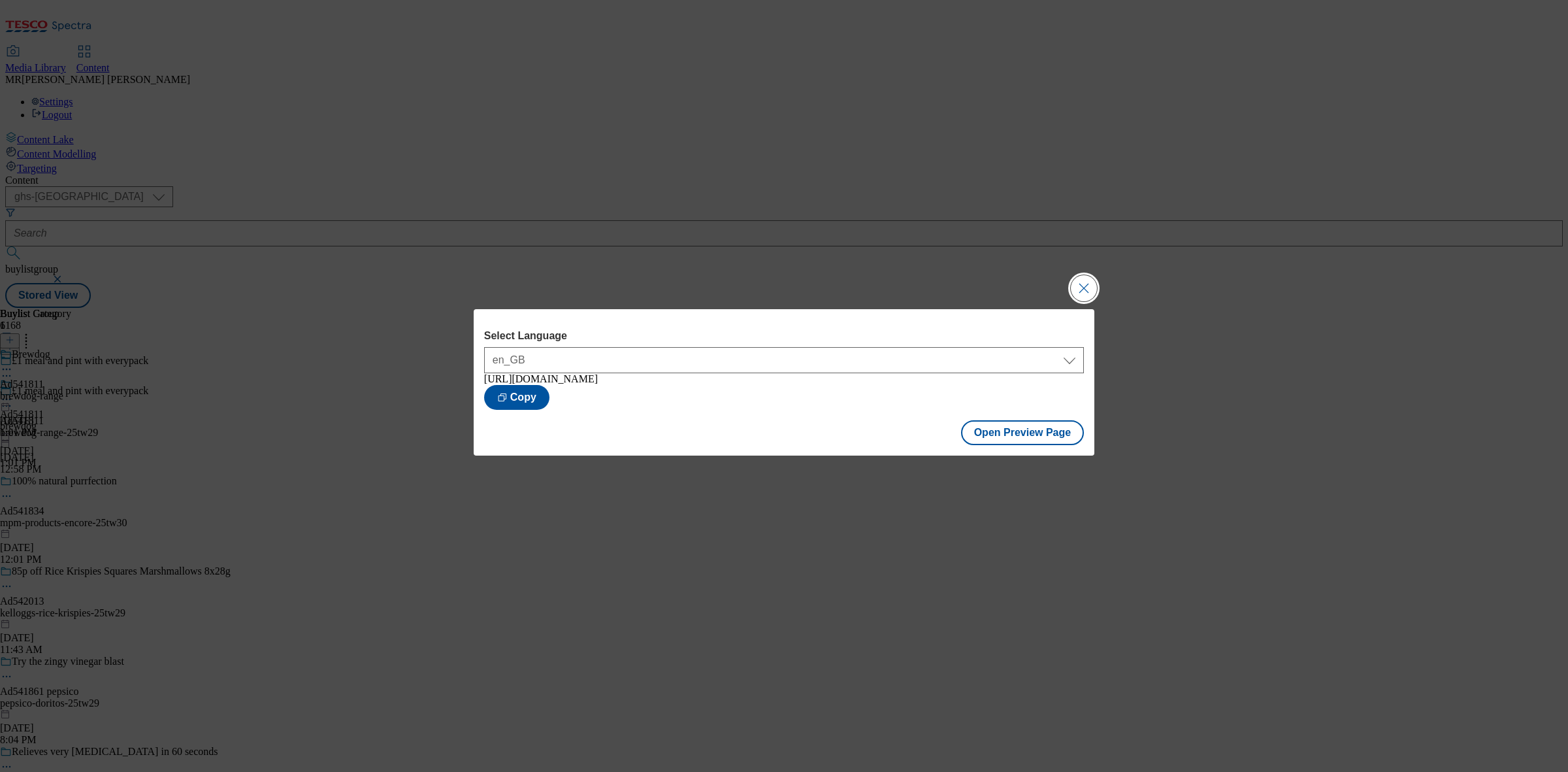
click at [1091, 285] on button "Close Modal" at bounding box center [1083, 288] width 26 height 26
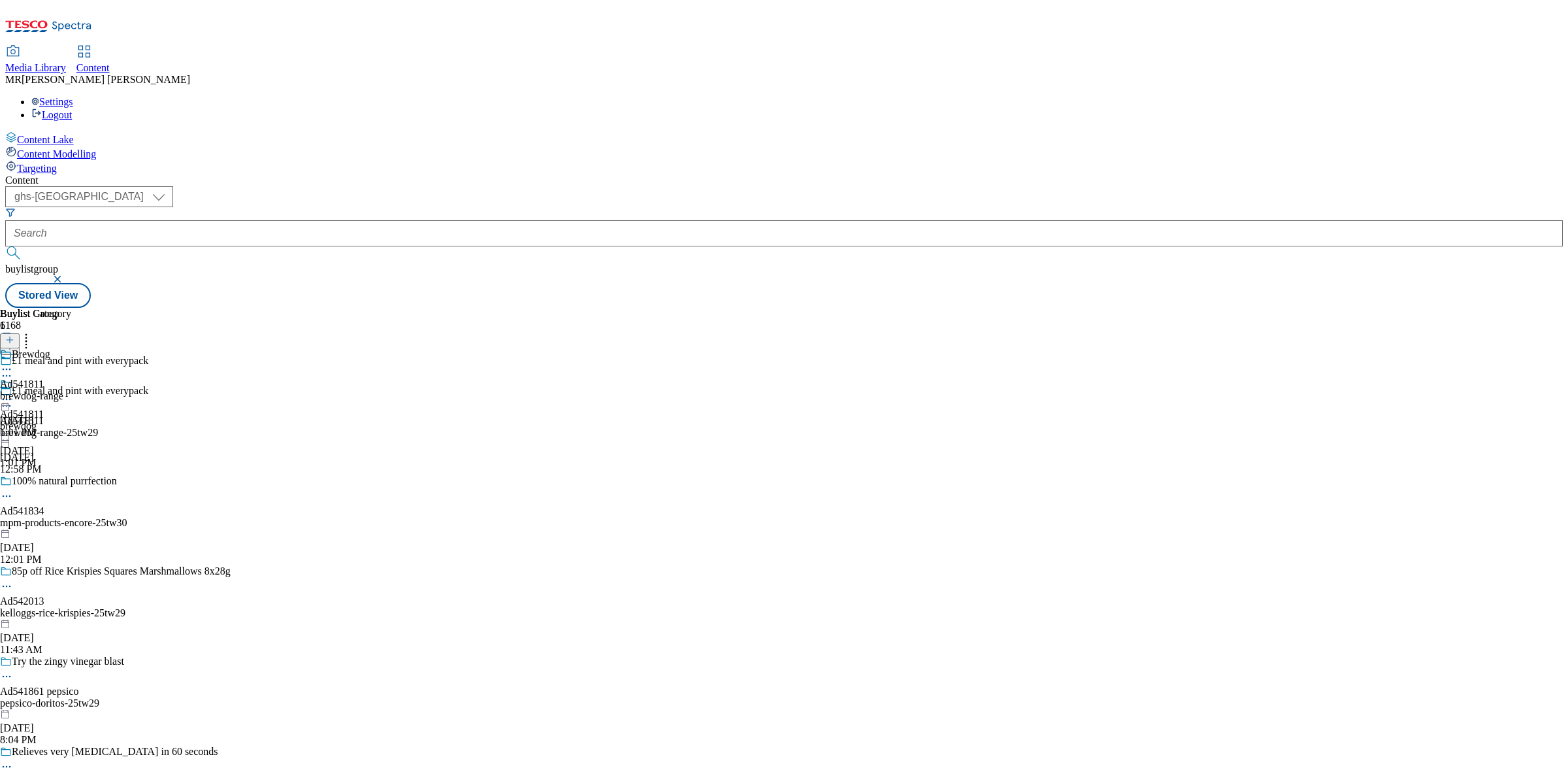
click at [13, 393] on icon at bounding box center [7, 400] width 13 height 13
click at [69, 527] on span "Publish" at bounding box center [55, 532] width 29 height 10
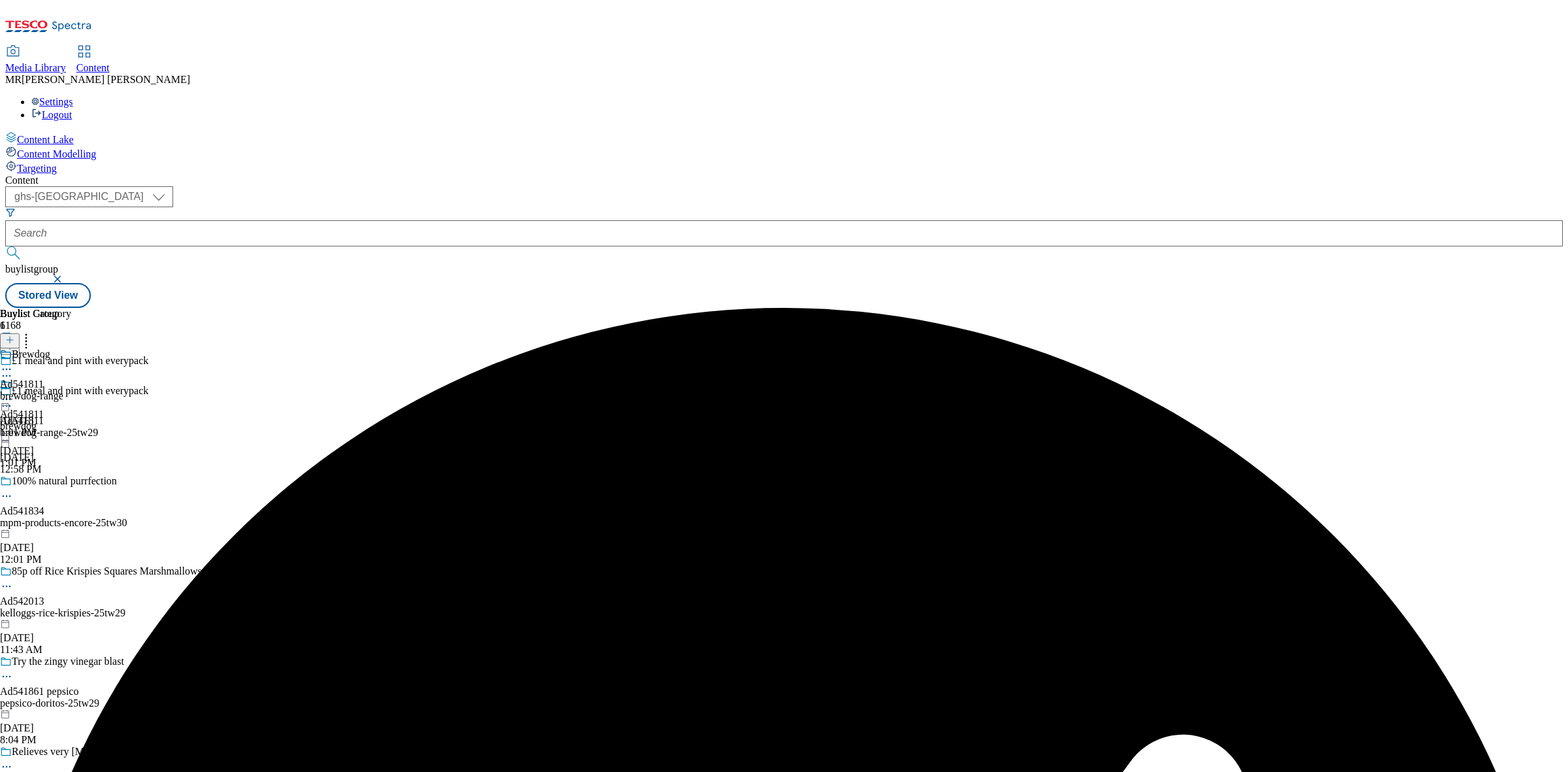
click at [13, 393] on icon at bounding box center [7, 400] width 13 height 13
click at [109, 513] on span "Open Preview Url" at bounding box center [74, 518] width 68 height 10
